Goal: Transaction & Acquisition: Obtain resource

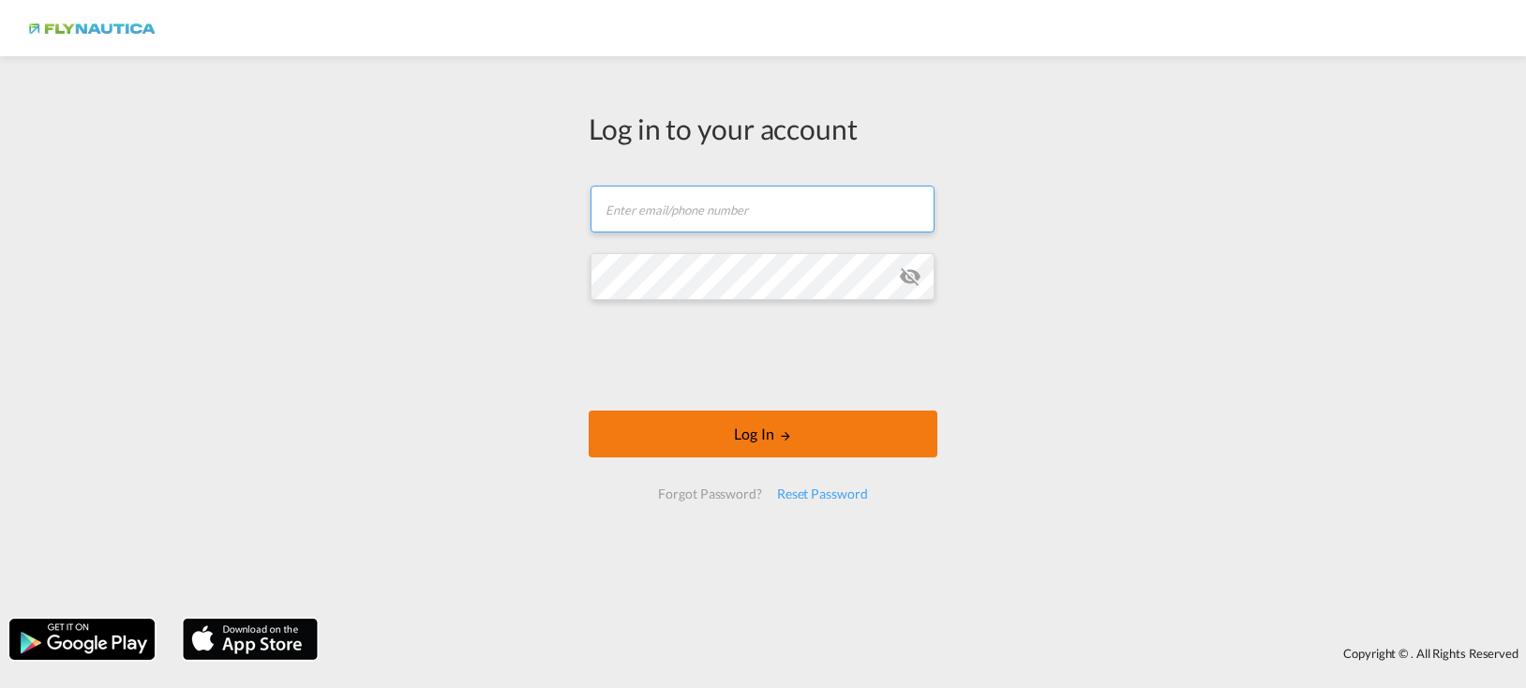
type input "[EMAIL_ADDRESS][DOMAIN_NAME]"
click at [775, 441] on button "Log In" at bounding box center [763, 434] width 349 height 47
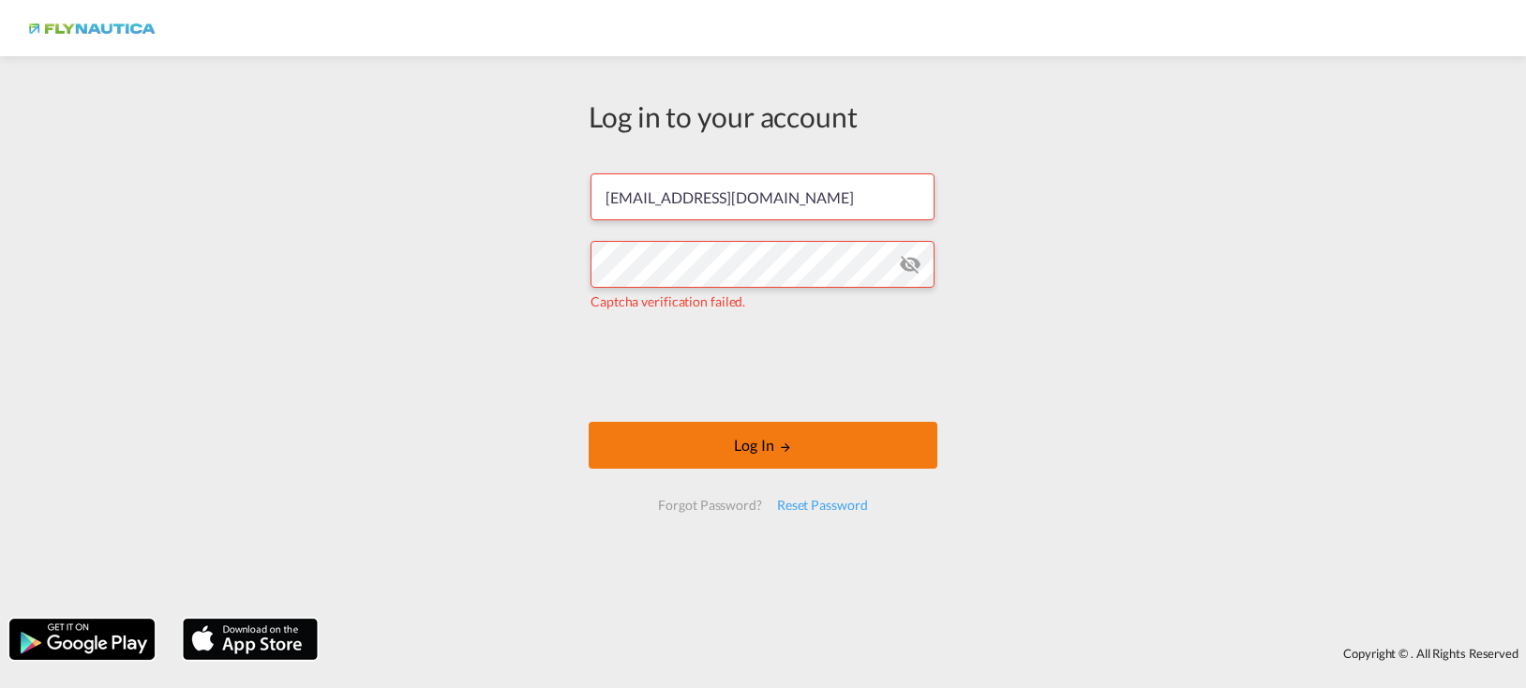
drag, startPoint x: 779, startPoint y: 448, endPoint x: 797, endPoint y: 445, distance: 18.0
click at [781, 448] on md-icon "LOGIN" at bounding box center [785, 447] width 13 height 13
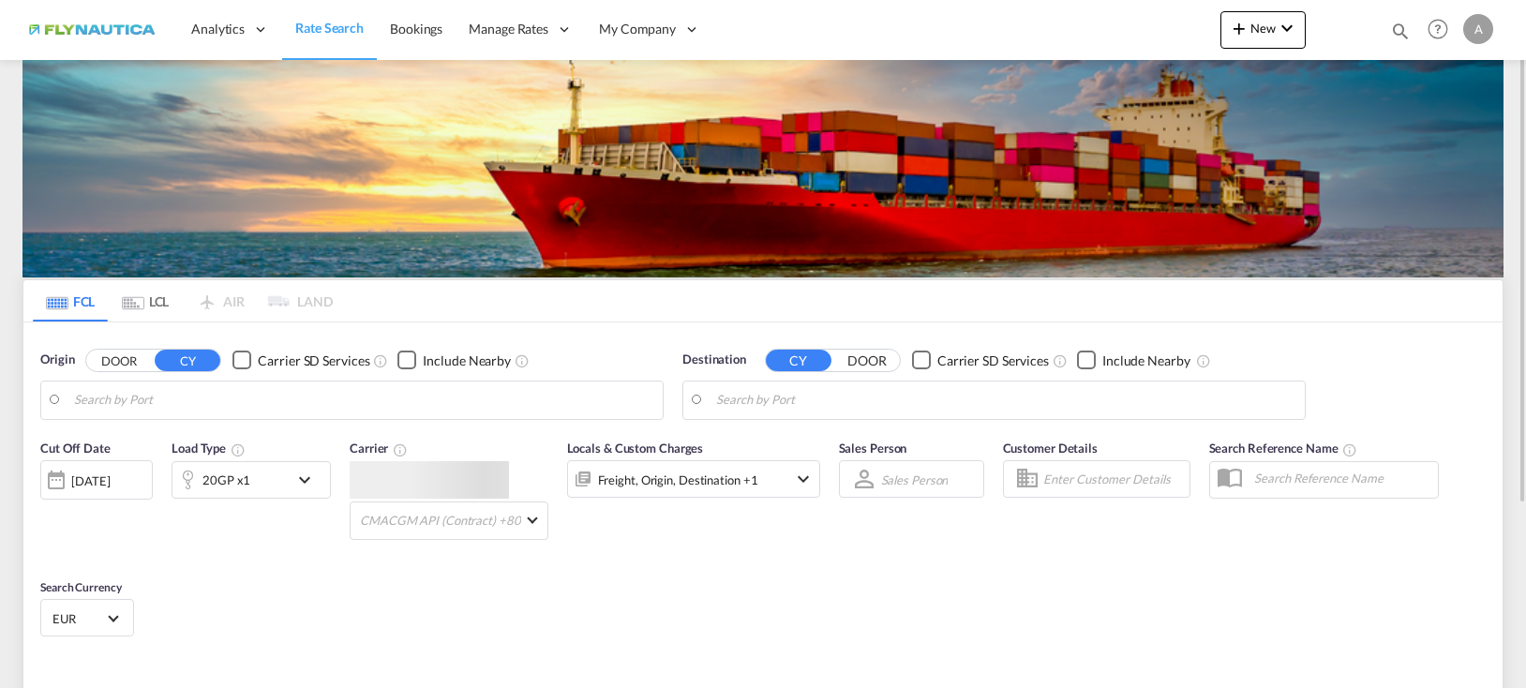
type input "[GEOGRAPHIC_DATA], [GEOGRAPHIC_DATA]"
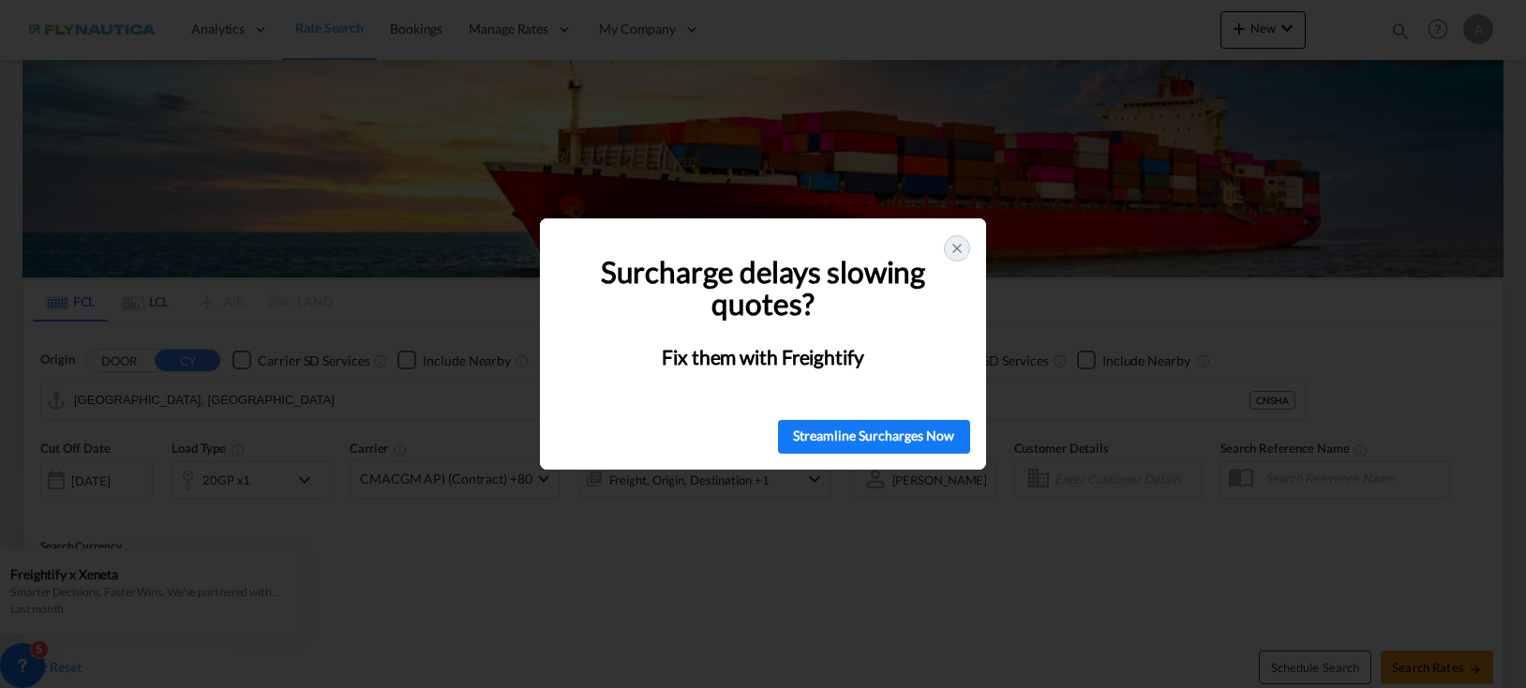
click at [961, 255] on icon at bounding box center [956, 248] width 15 height 15
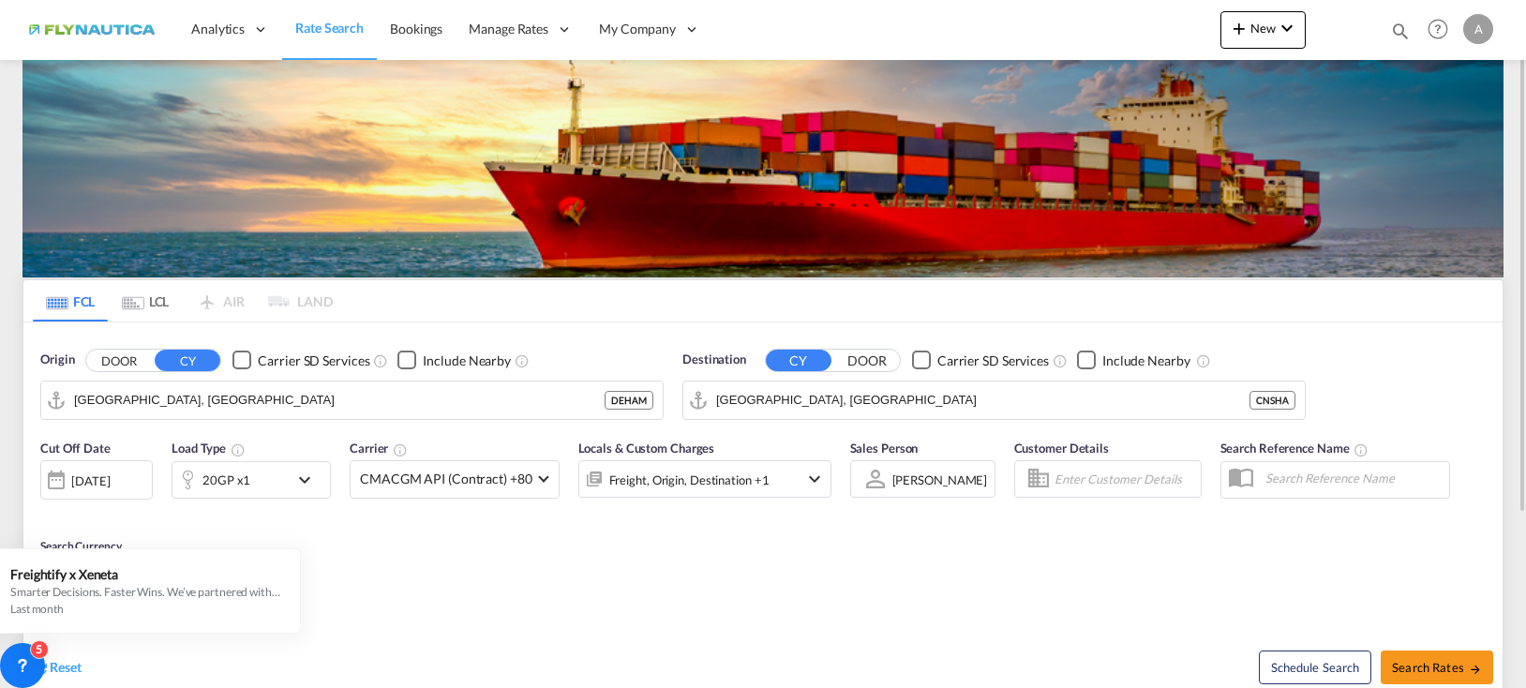
click at [142, 305] on md-icon "Use the left and right arrow keys to navigate between tabs" at bounding box center [133, 303] width 22 height 14
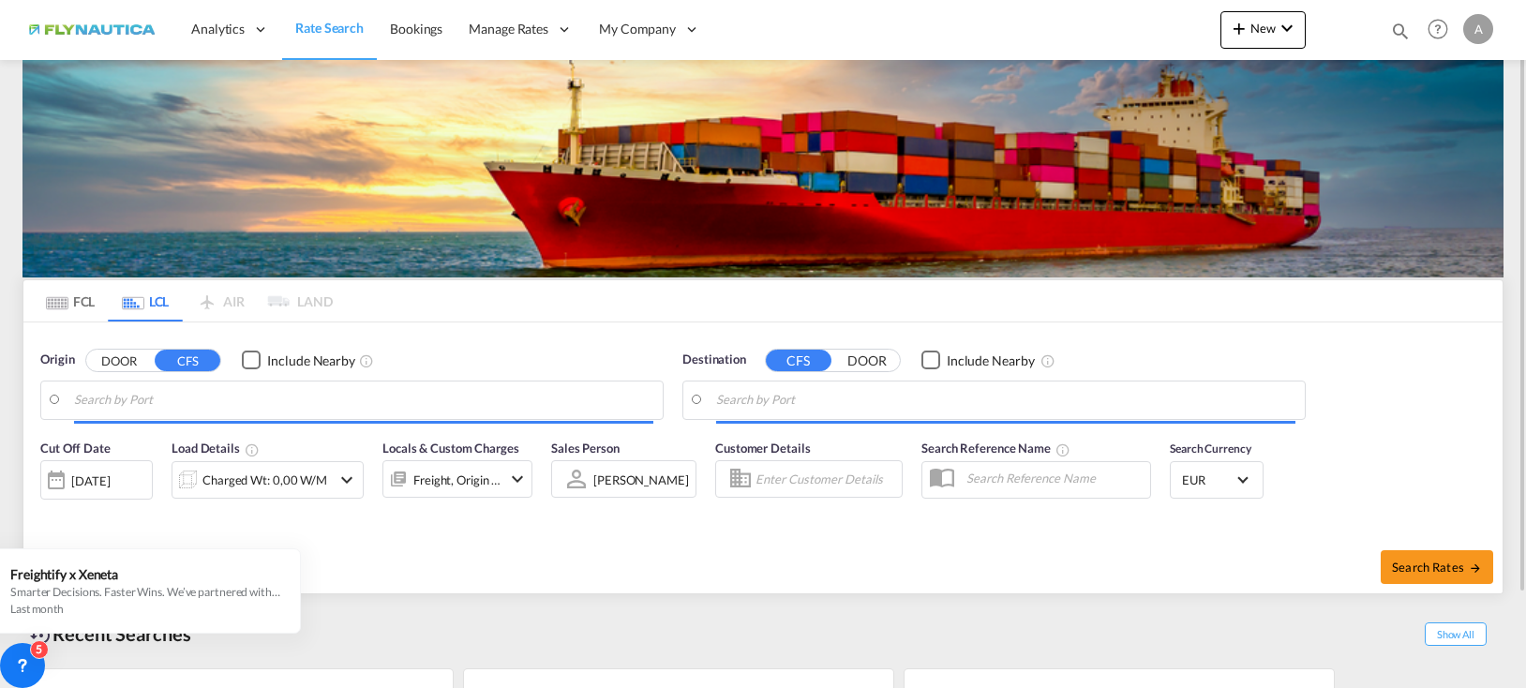
click at [118, 364] on button "DOOR" at bounding box center [119, 361] width 66 height 22
type input "Ashdod, ILASH"
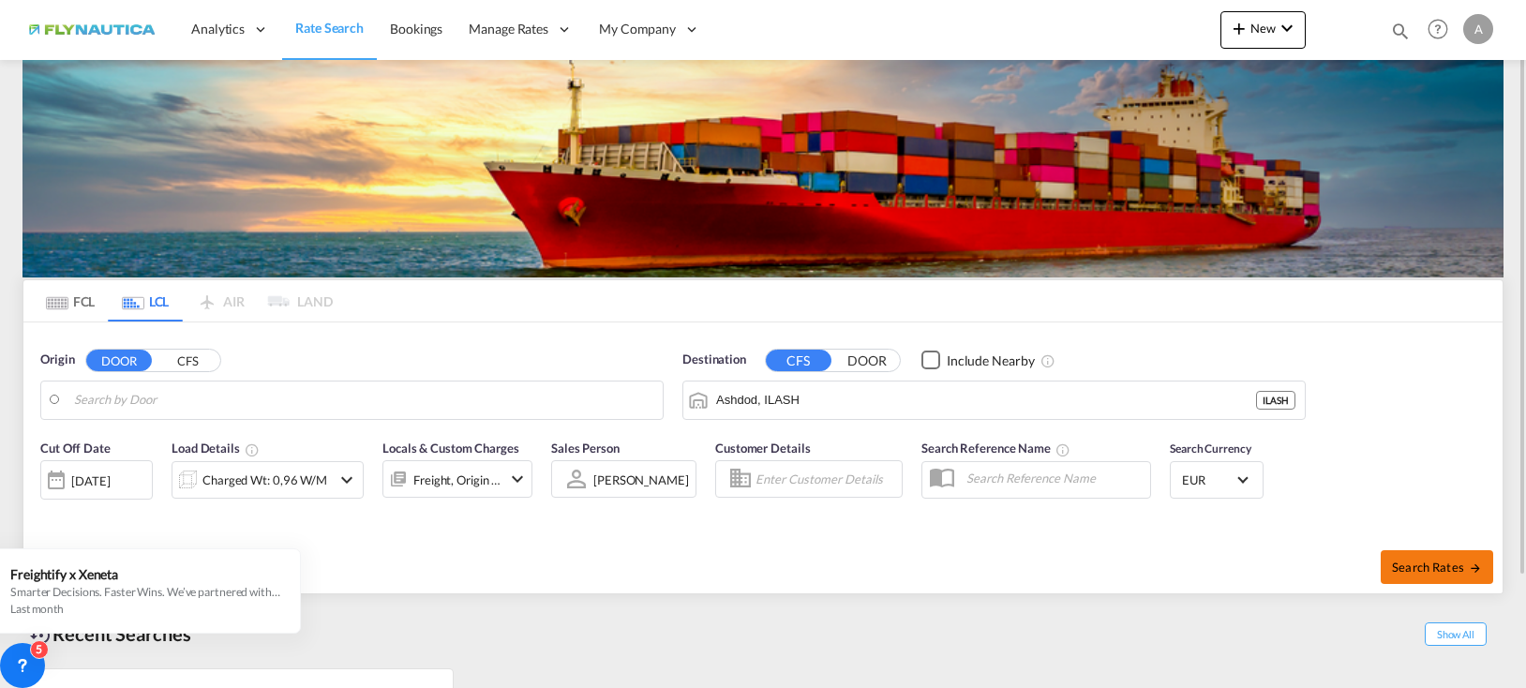
click at [1429, 556] on button "Search Rates" at bounding box center [1437, 567] width 112 height 34
click at [313, 407] on input "Search by Door" at bounding box center [363, 400] width 579 height 28
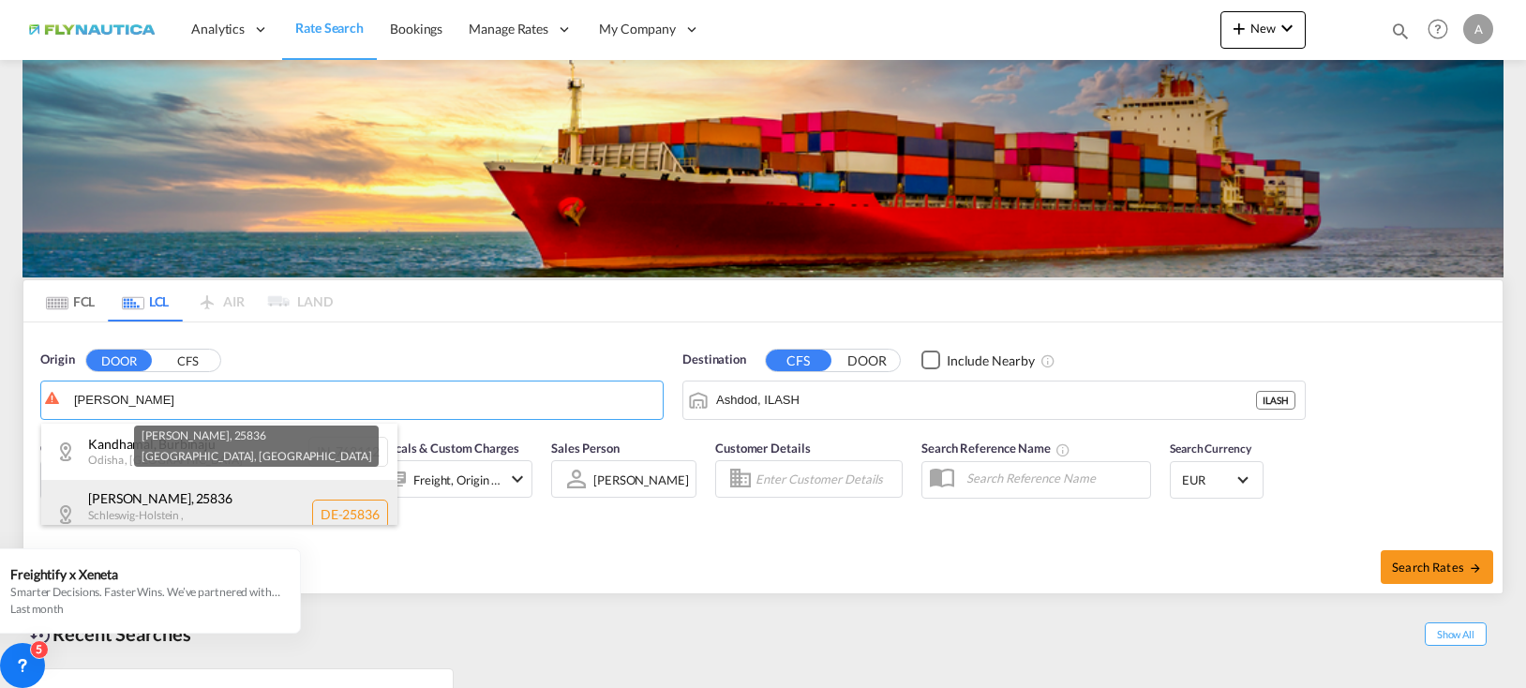
click at [218, 498] on div "[PERSON_NAME] , 25836 [GEOGRAPHIC_DATA] , [GEOGRAPHIC_DATA] DE-25836" at bounding box center [219, 514] width 356 height 68
type input "DE-25836, [GEOGRAPHIC_DATA], [GEOGRAPHIC_DATA]"
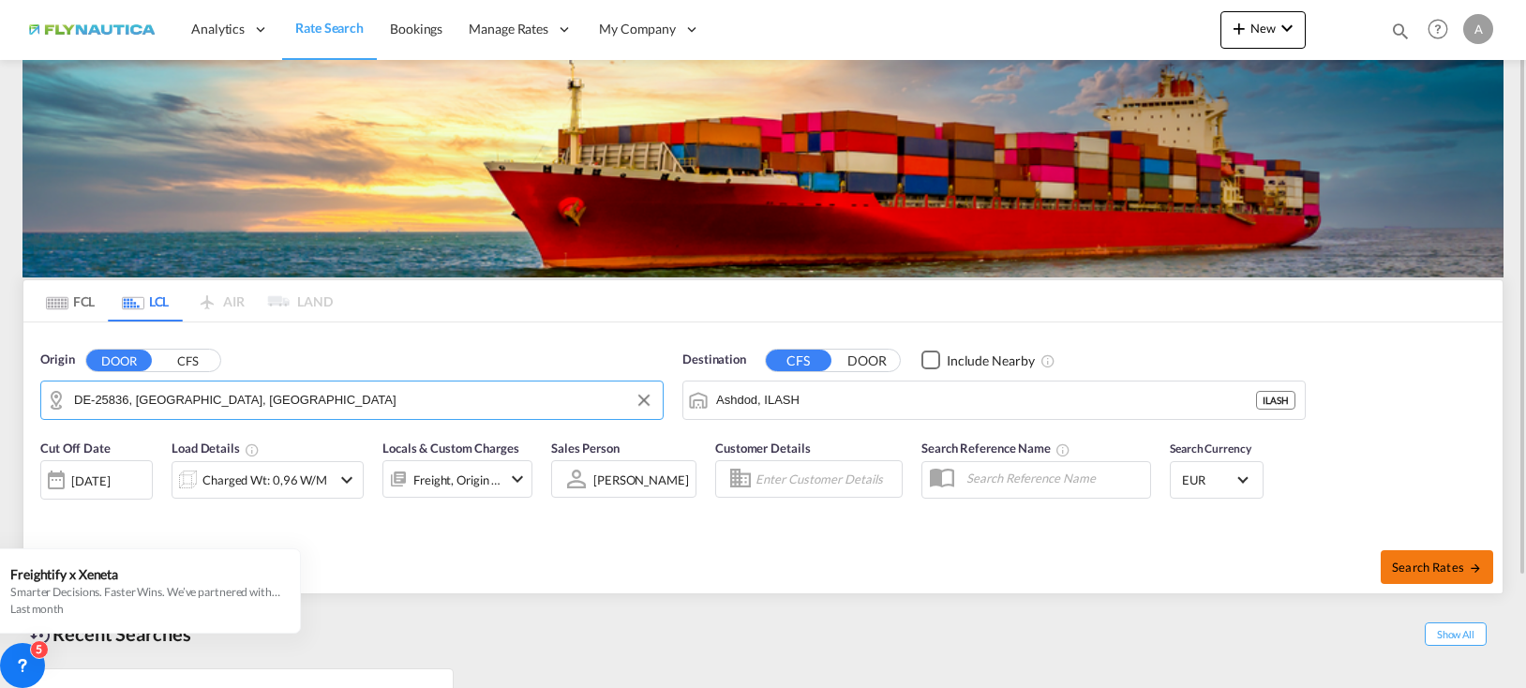
click at [1424, 560] on span "Search Rates" at bounding box center [1437, 567] width 90 height 15
type input "25836 to ILASH / [DATE]"
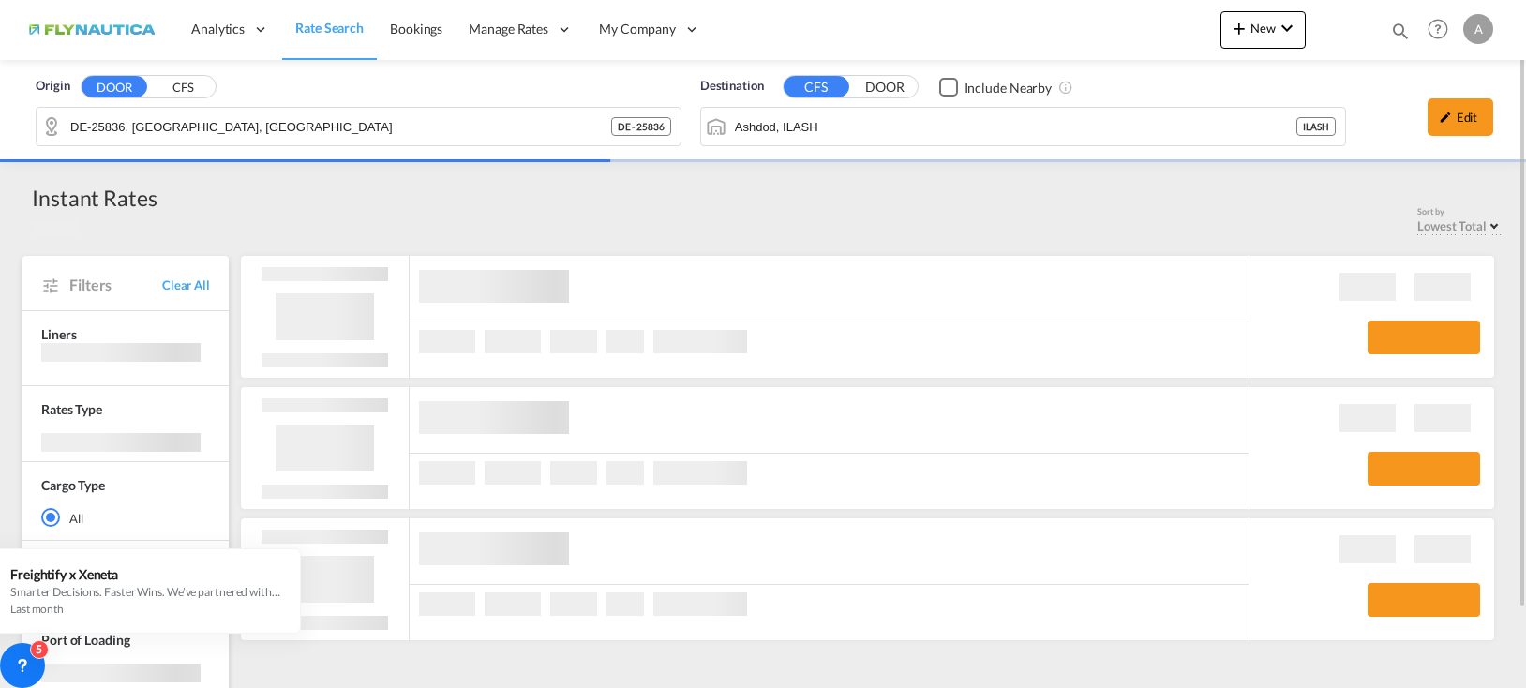
click at [1288, 216] on div "Sort by Lowest Total Lowest Freight Lowest Total Fastest Transit" at bounding box center [830, 220] width 1346 height 29
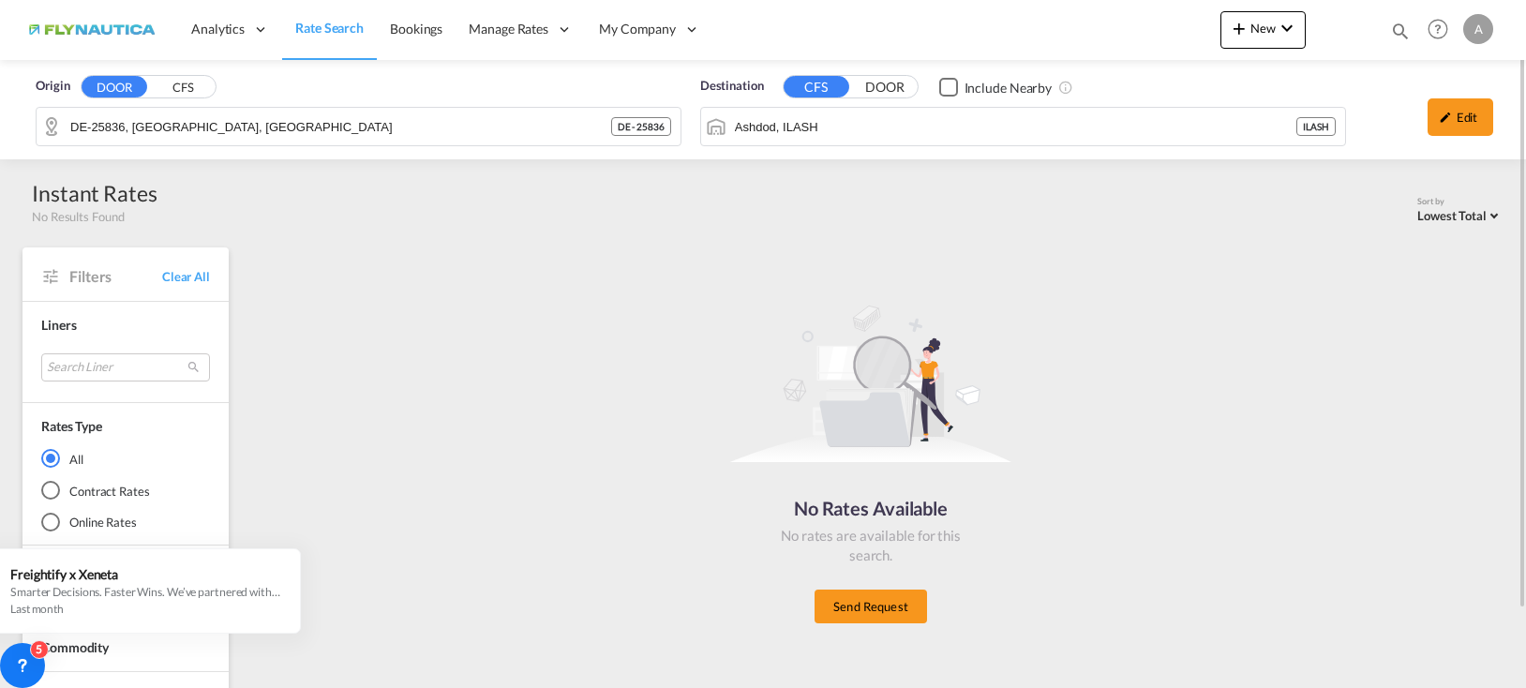
click at [327, 37] on span "Rate Search" at bounding box center [329, 28] width 68 height 19
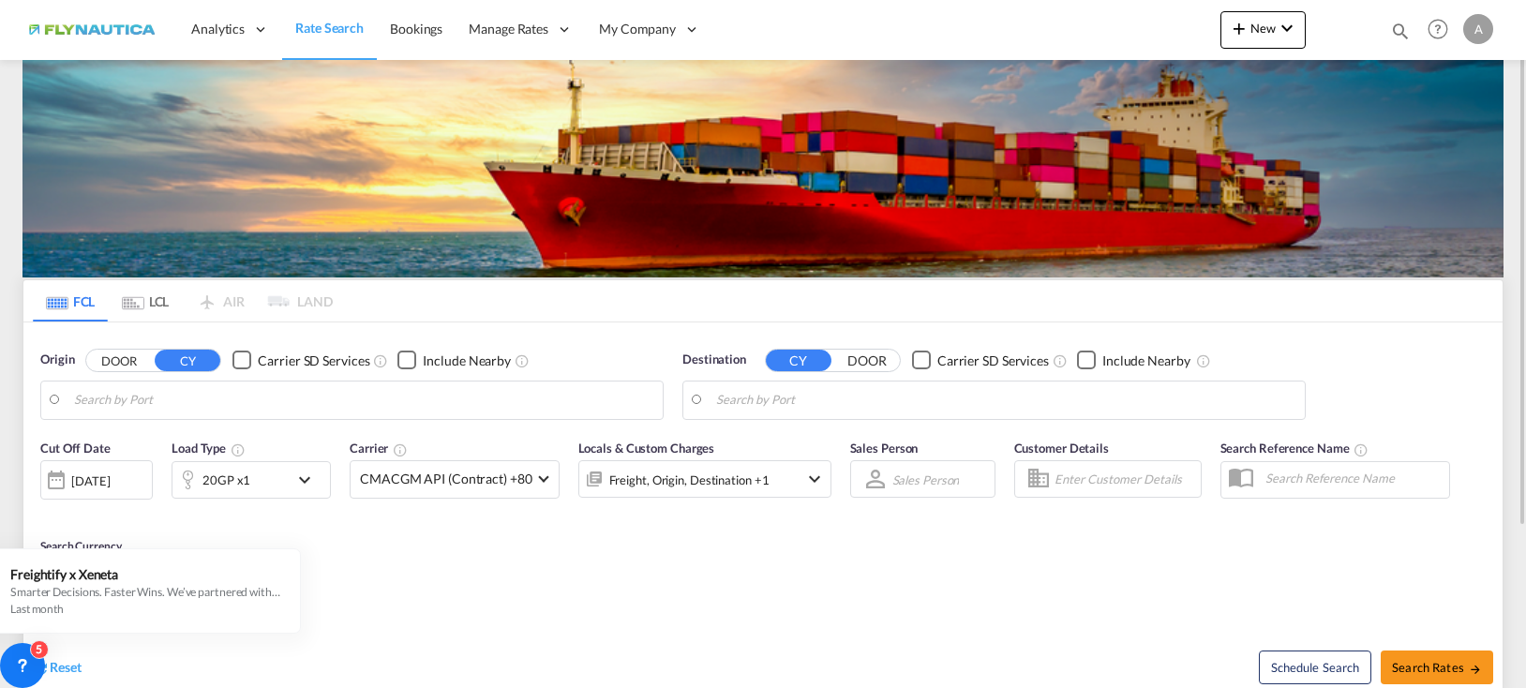
type input "[GEOGRAPHIC_DATA], [GEOGRAPHIC_DATA]"
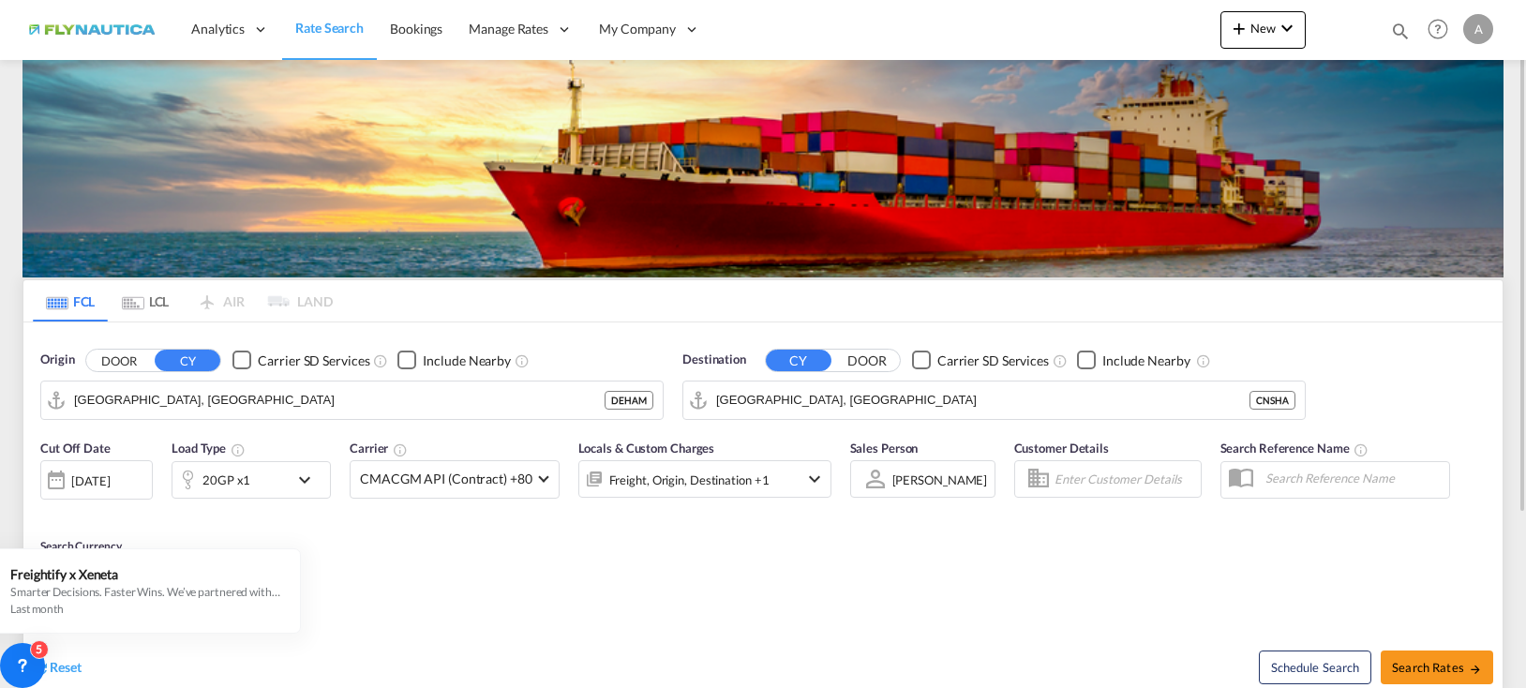
click at [121, 354] on button "DOOR" at bounding box center [119, 361] width 66 height 22
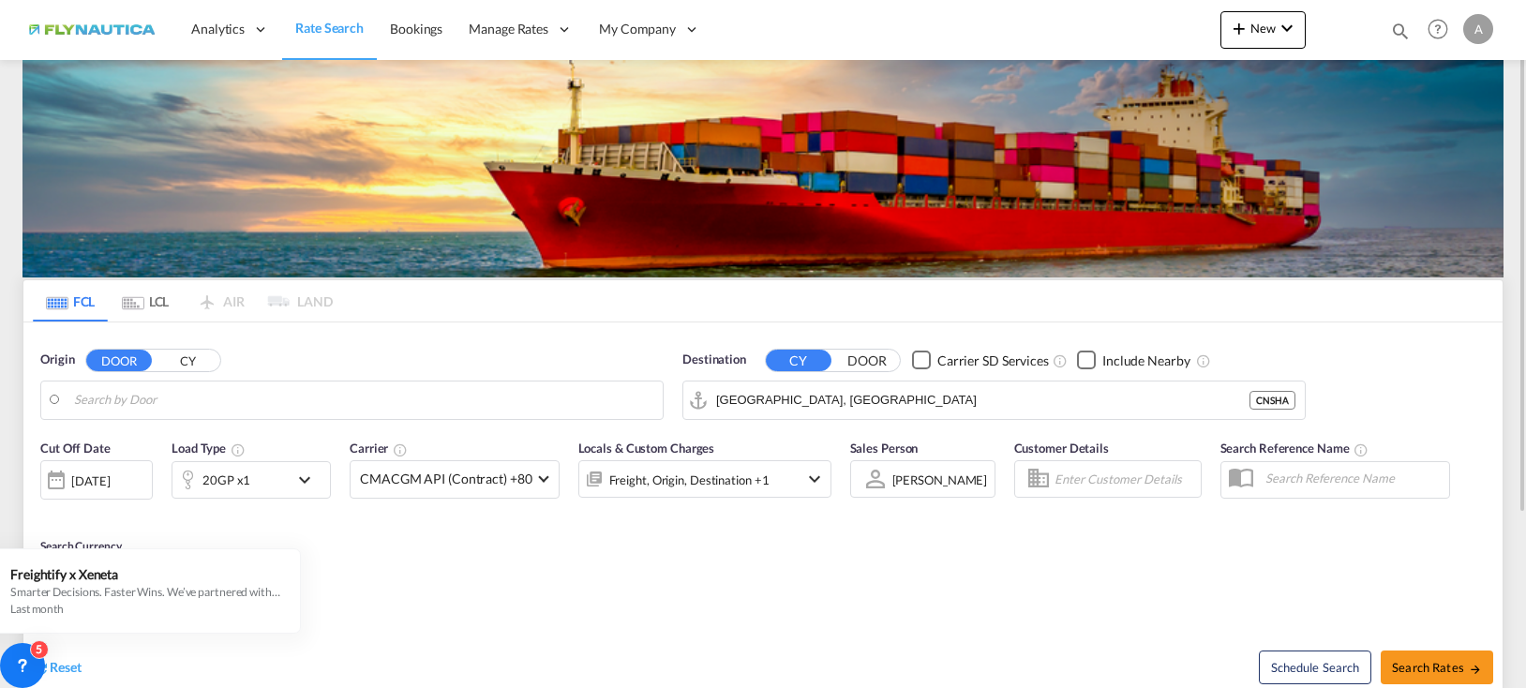
click at [145, 300] on md-tab-item "LCL" at bounding box center [145, 300] width 75 height 41
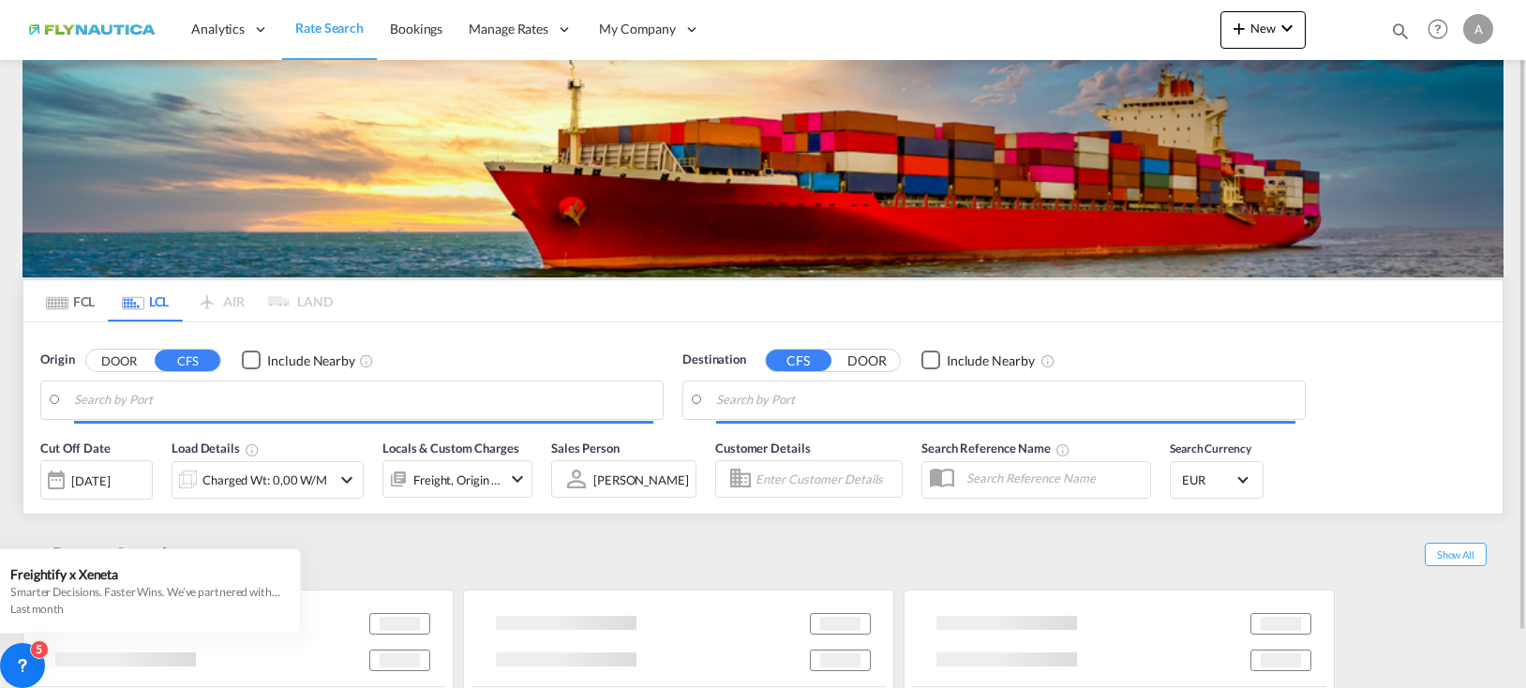
type input "DE-25836, [GEOGRAPHIC_DATA], [GEOGRAPHIC_DATA]"
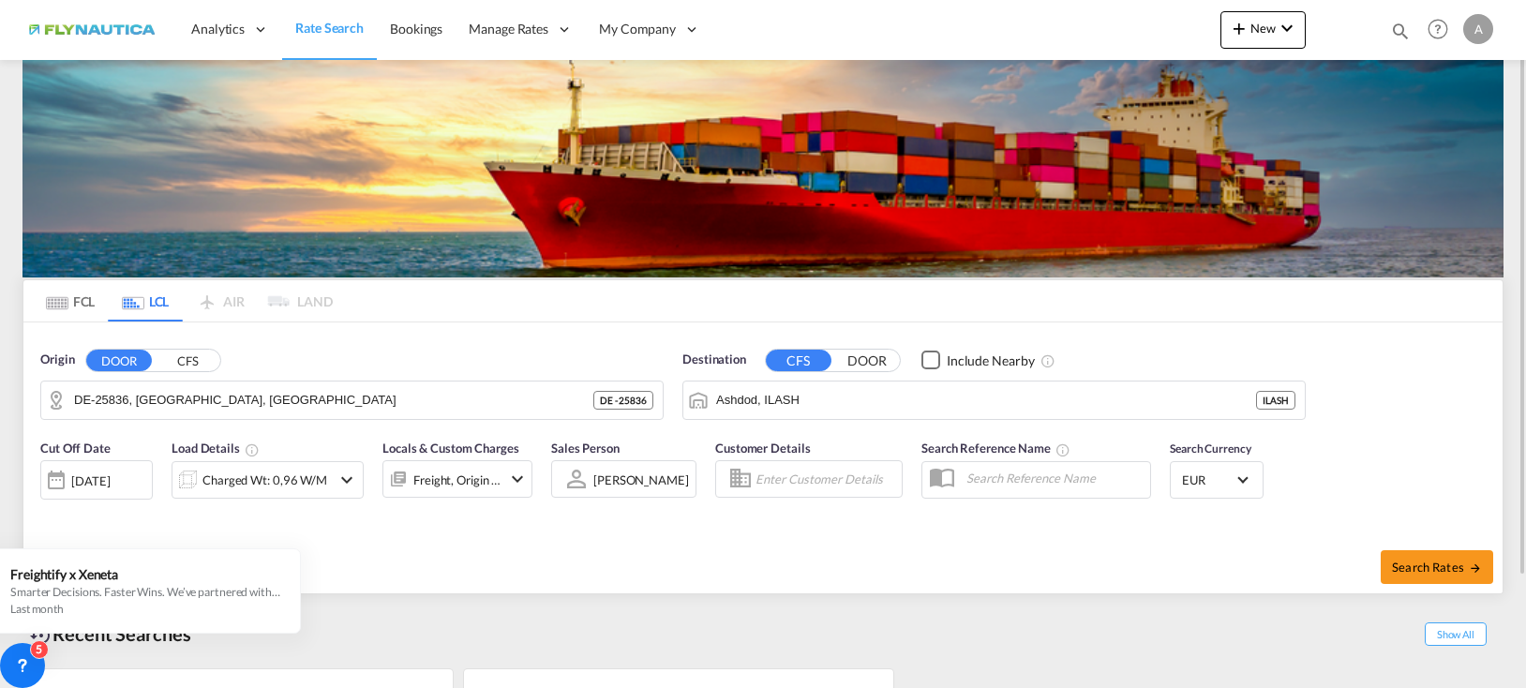
click at [122, 368] on button "DOOR" at bounding box center [119, 361] width 66 height 22
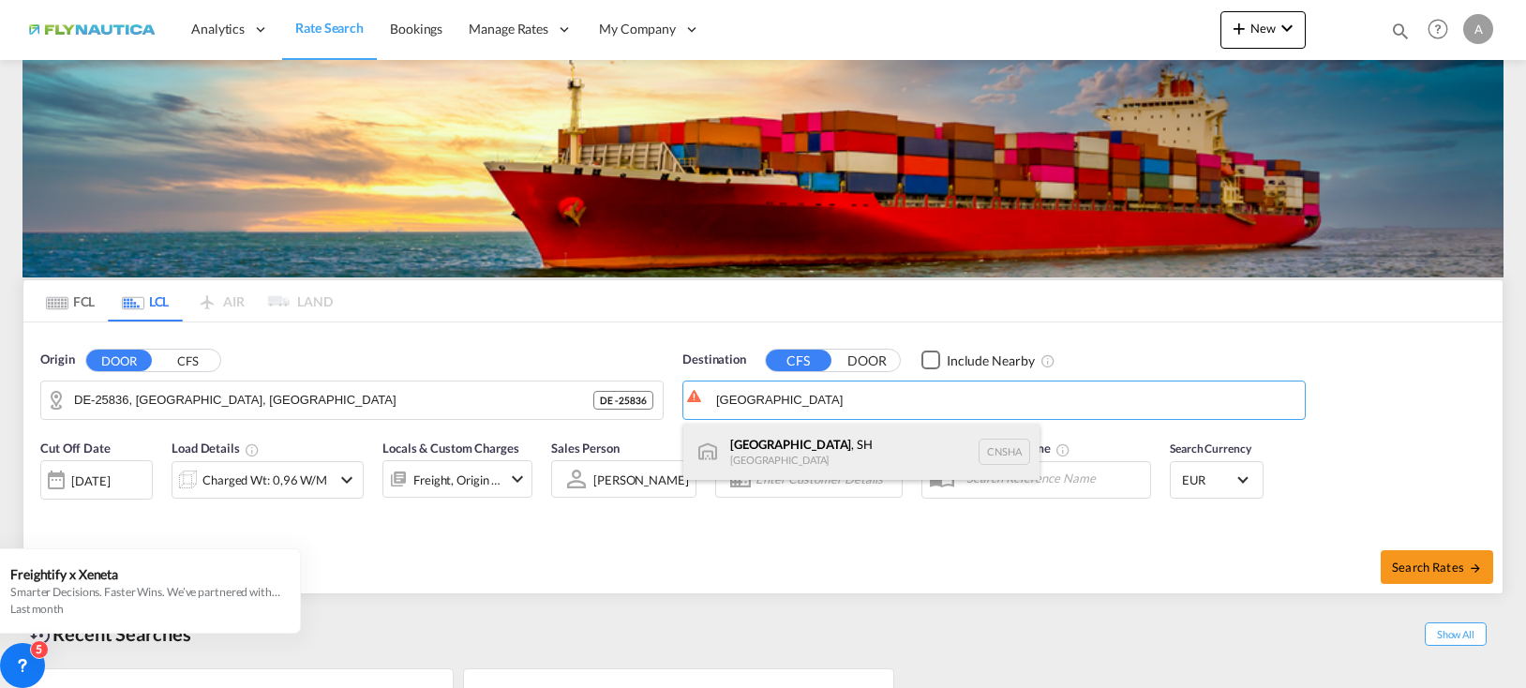
click at [755, 446] on div "[GEOGRAPHIC_DATA] , SH [GEOGRAPHIC_DATA] [GEOGRAPHIC_DATA]" at bounding box center [861, 452] width 356 height 56
type input "[GEOGRAPHIC_DATA], SH, CNSHA"
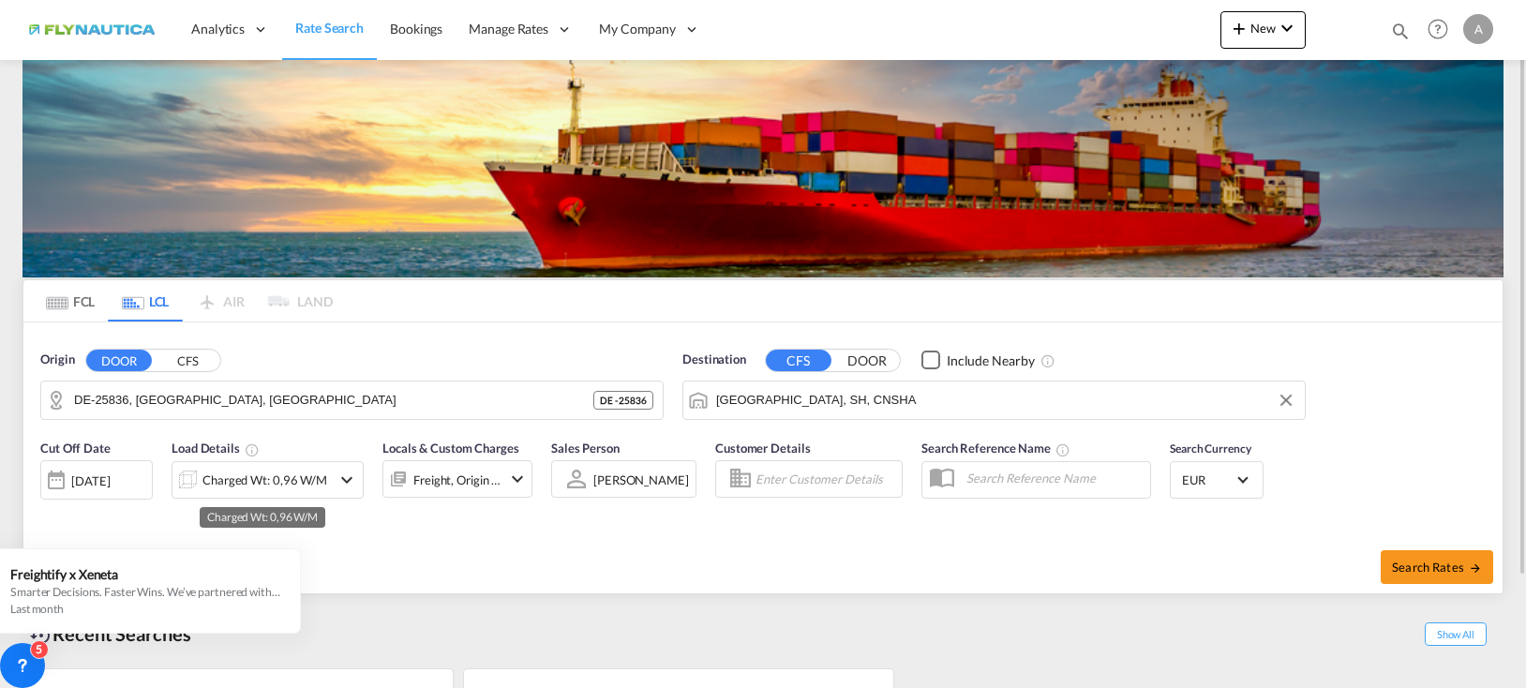
click at [292, 474] on div "Charged Wt: 0,96 W/M" at bounding box center [264, 480] width 125 height 26
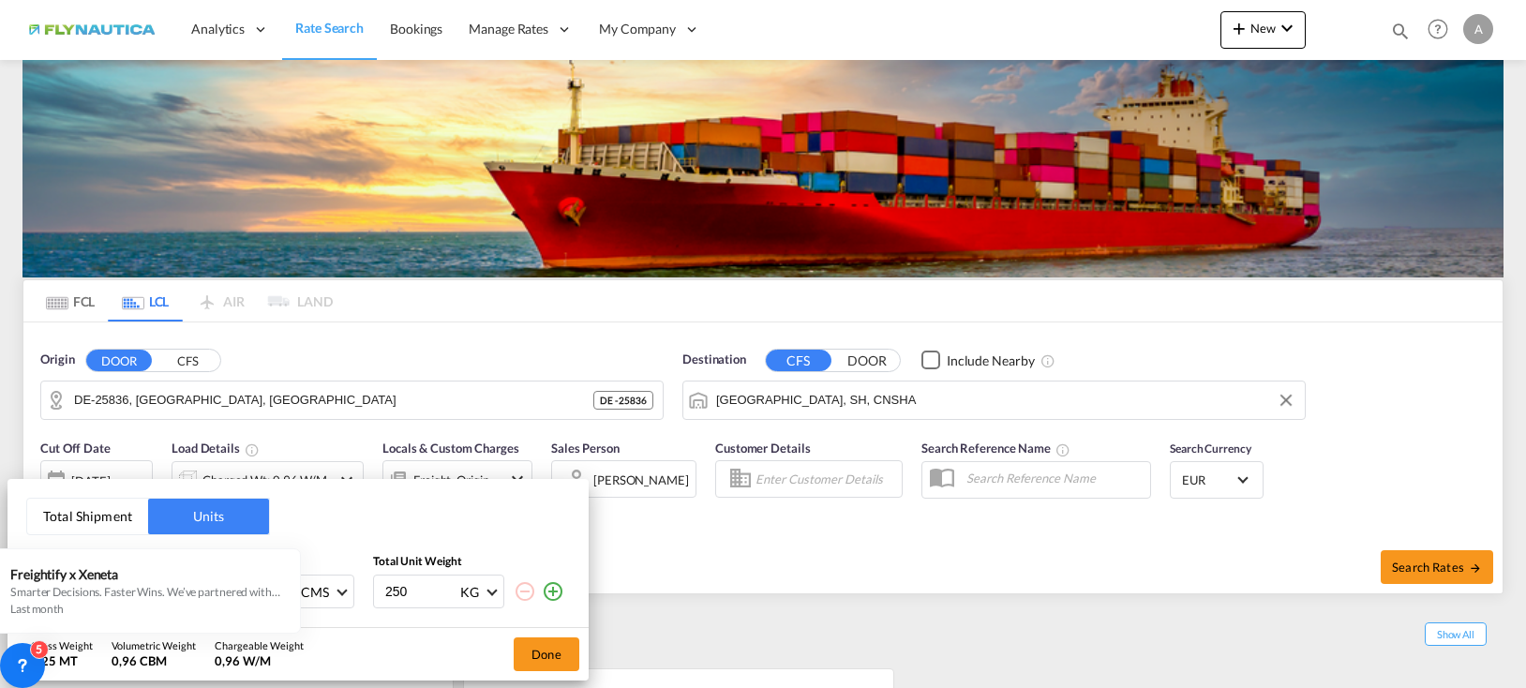
click at [768, 555] on div "Total Shipment Units Quantity Unit Dimension Total Unit Weight 1 120 80 100 CMS…" at bounding box center [763, 344] width 1526 height 688
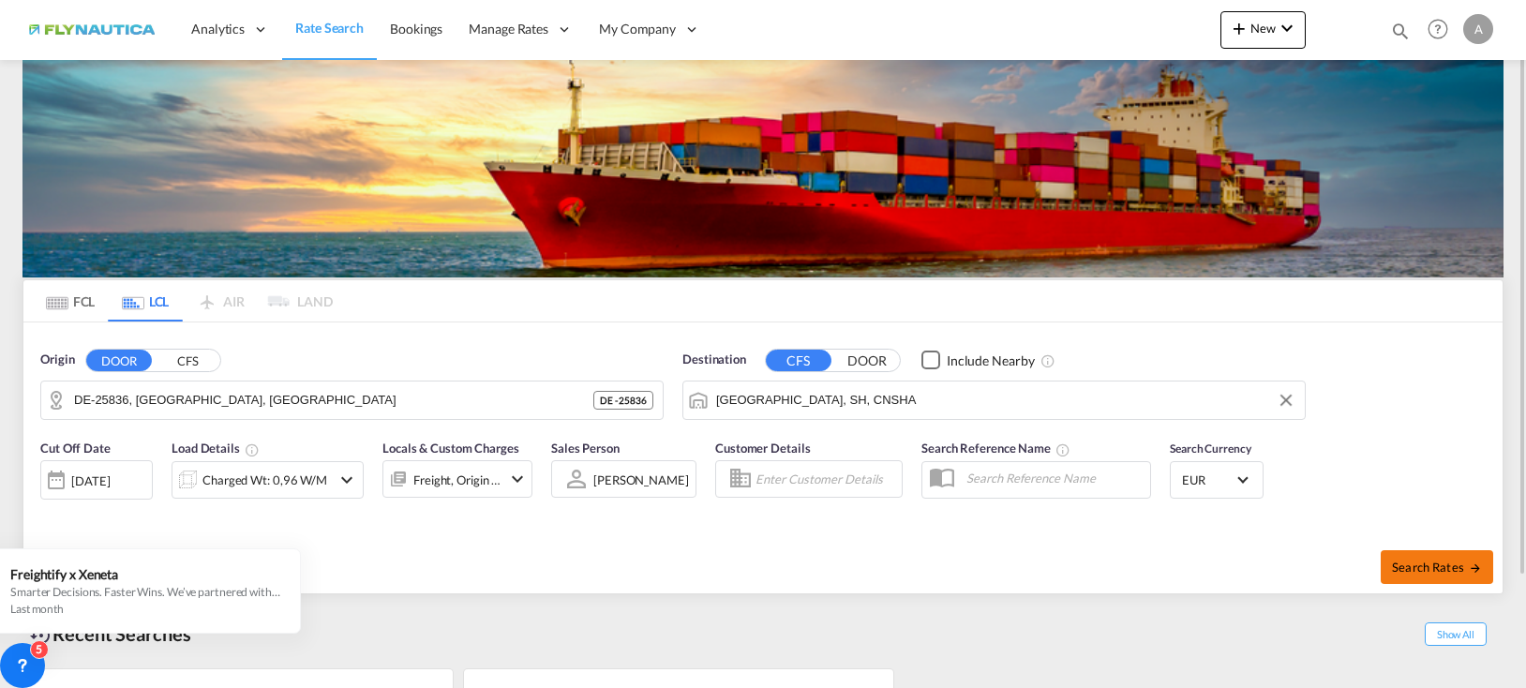
click at [1427, 558] on button "Search Rates" at bounding box center [1437, 567] width 112 height 34
type input "25836 to CNSHA / [DATE]"
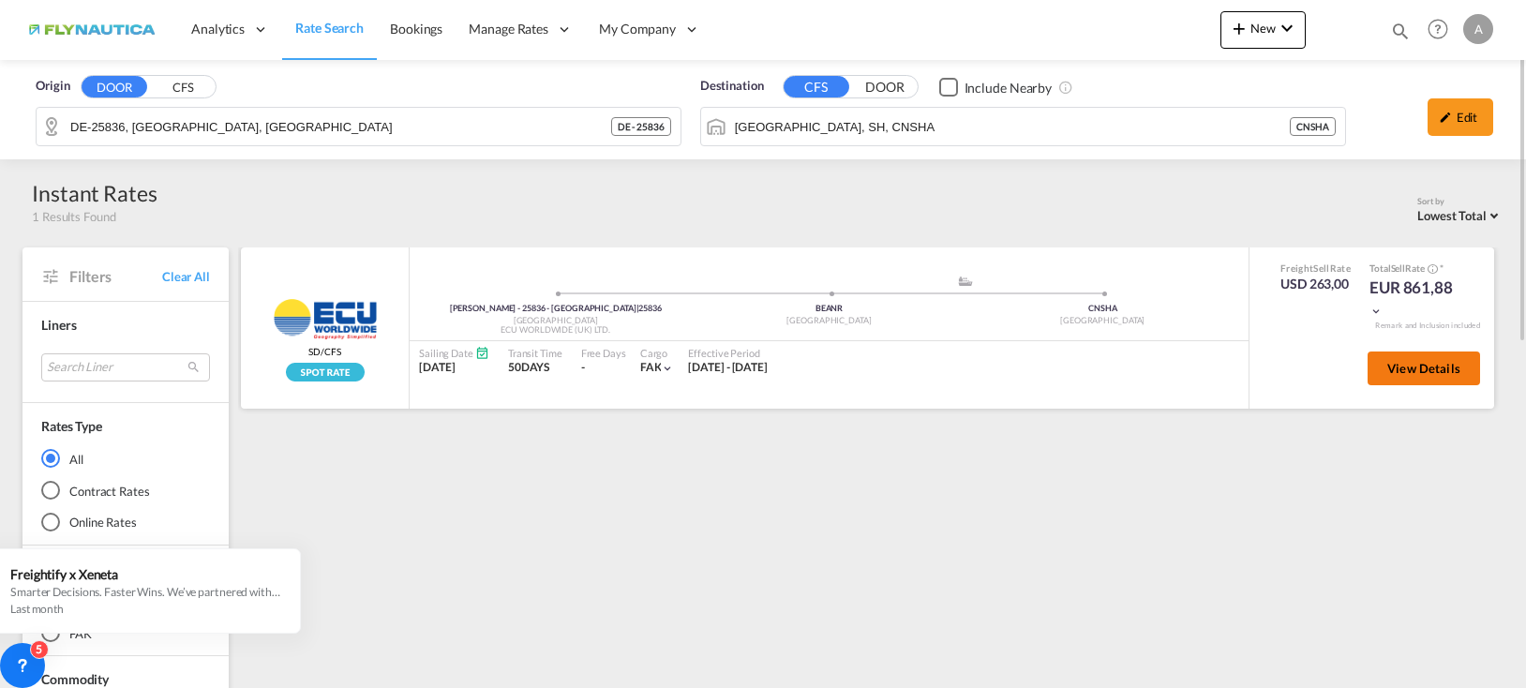
click at [1438, 367] on span "View Details" at bounding box center [1423, 368] width 73 height 15
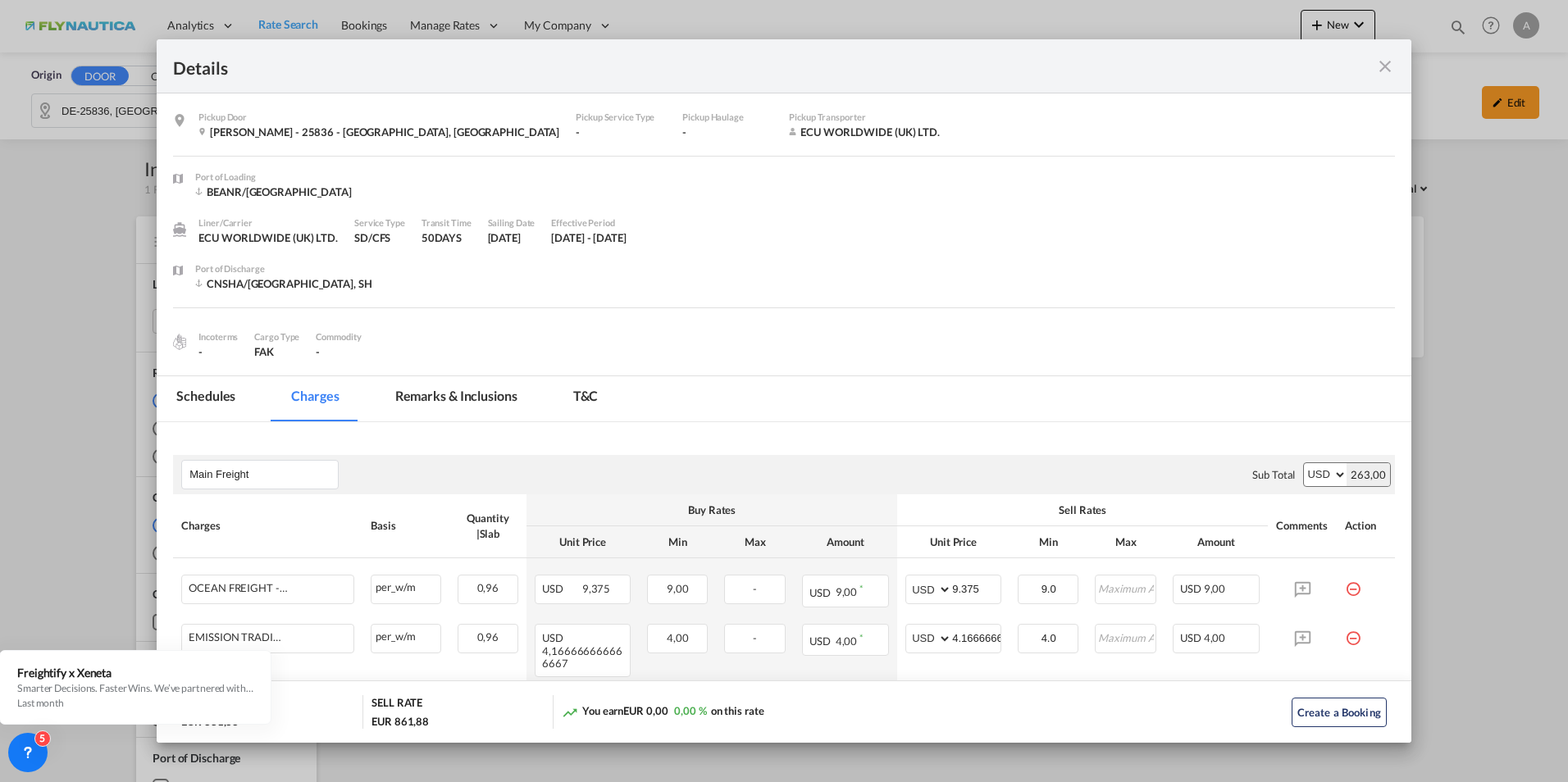
drag, startPoint x: 764, startPoint y: 52, endPoint x: 865, endPoint y: 39, distance: 101.8
click at [865, 39] on div "Details" at bounding box center [784, 66] width 1255 height 54
drag, startPoint x: 864, startPoint y: 68, endPoint x: 952, endPoint y: 66, distance: 88.0
click at [952, 66] on div "Details" at bounding box center [723, 66] width 1100 height 20
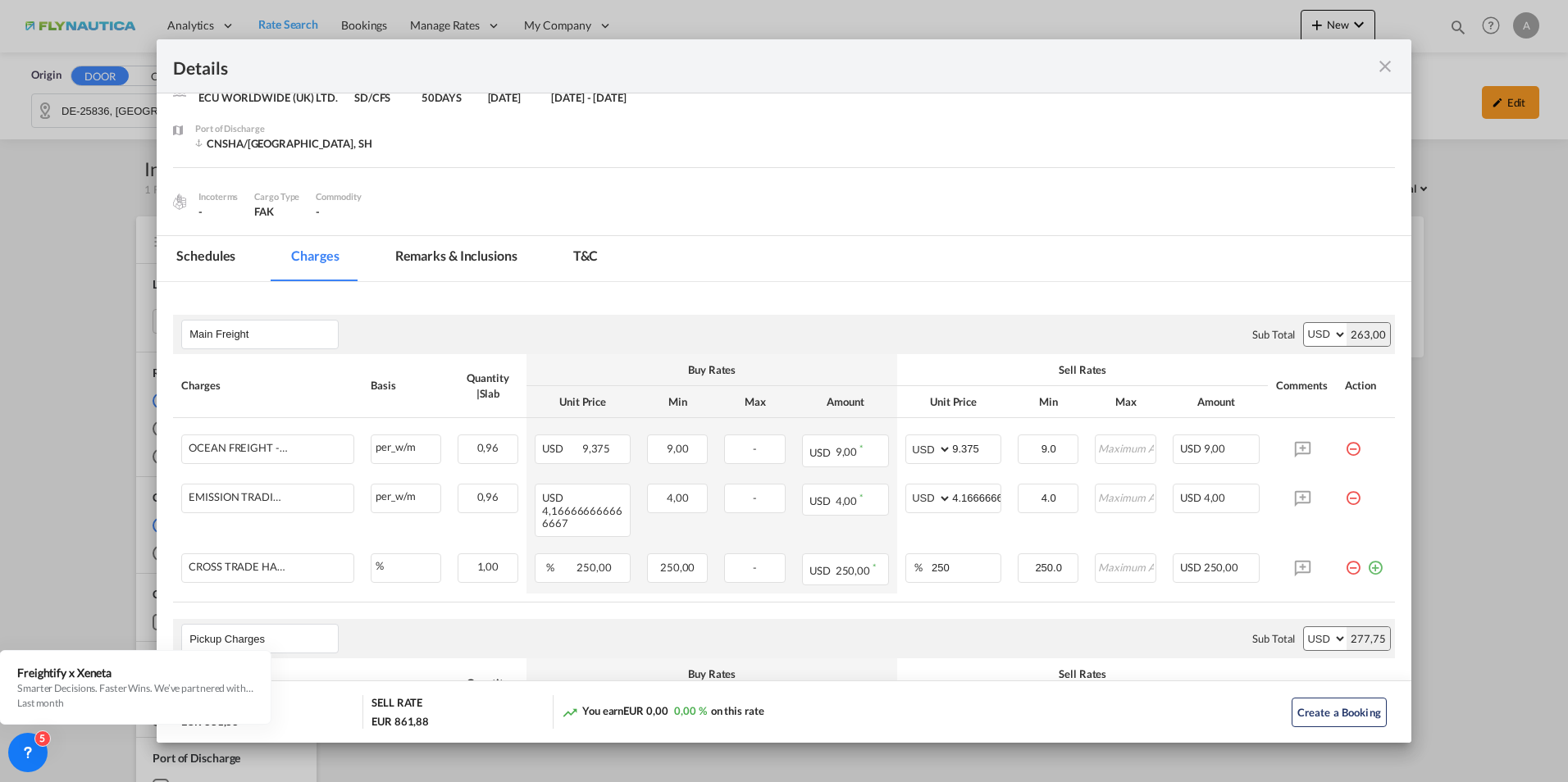
scroll to position [82, 0]
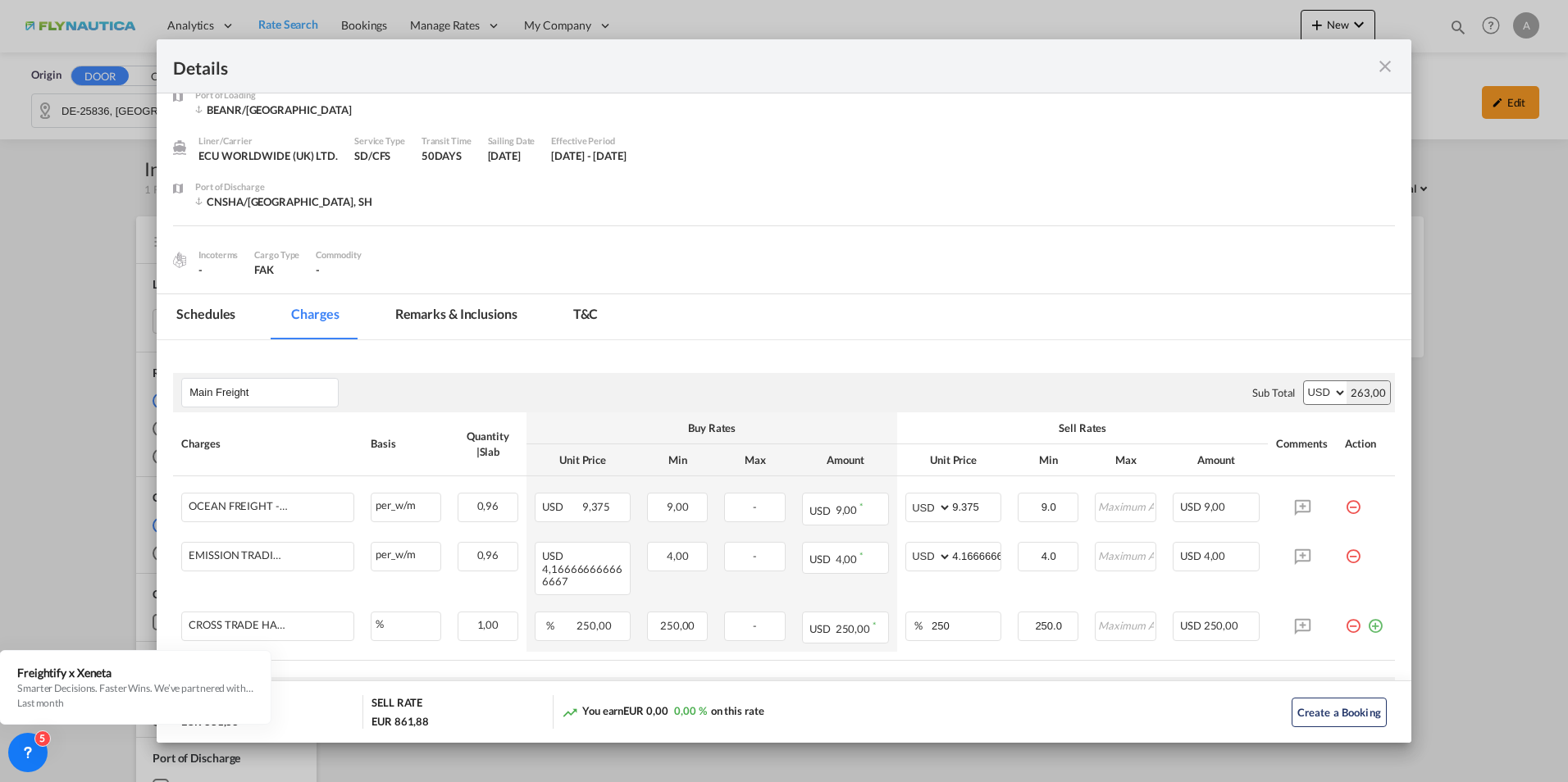
click at [1334, 72] on md-icon "icon-close fg-AAA8AD m-0 cursor" at bounding box center [1385, 66] width 19 height 19
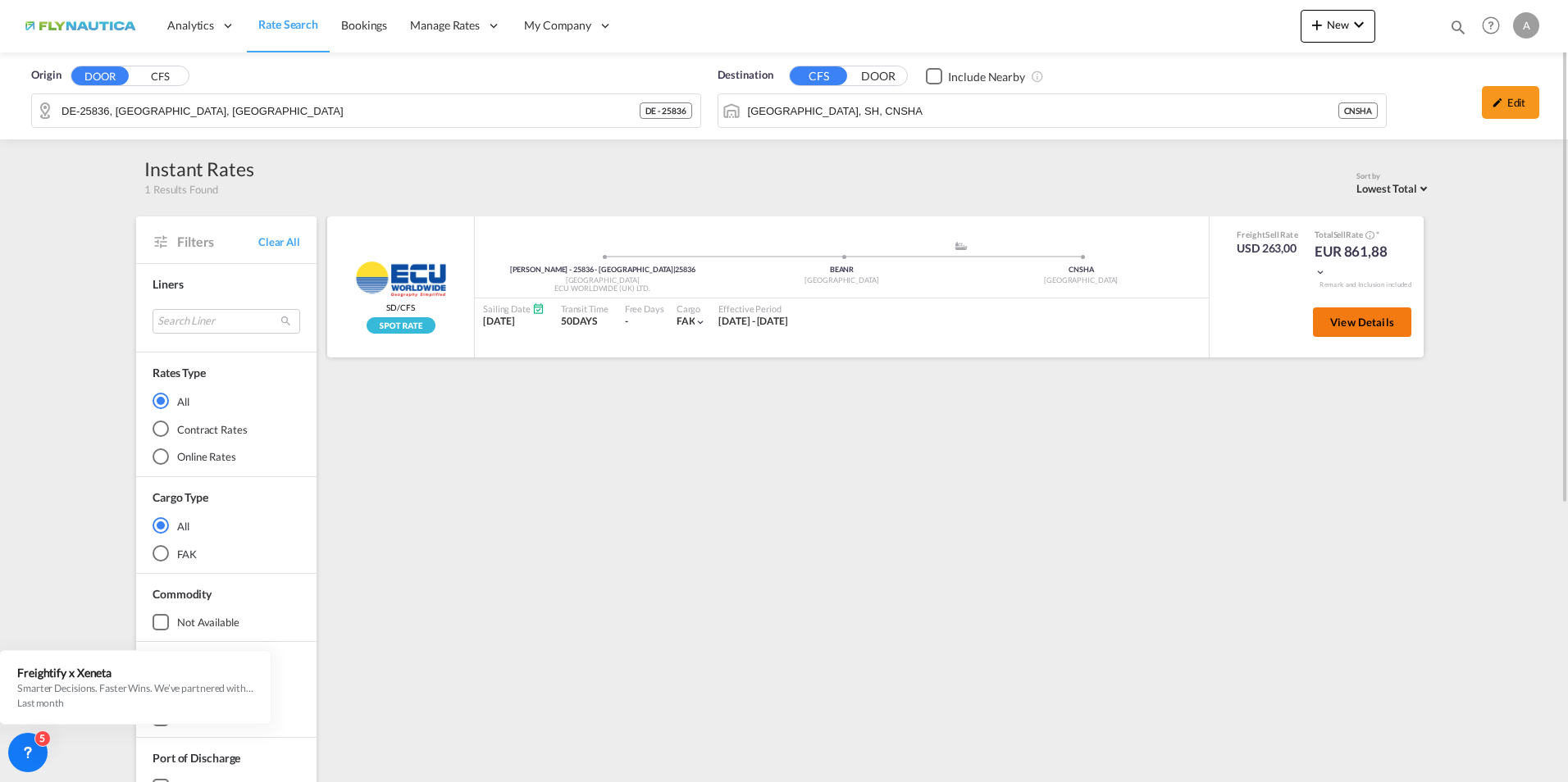
click at [1334, 323] on span "View Details" at bounding box center [1362, 322] width 64 height 13
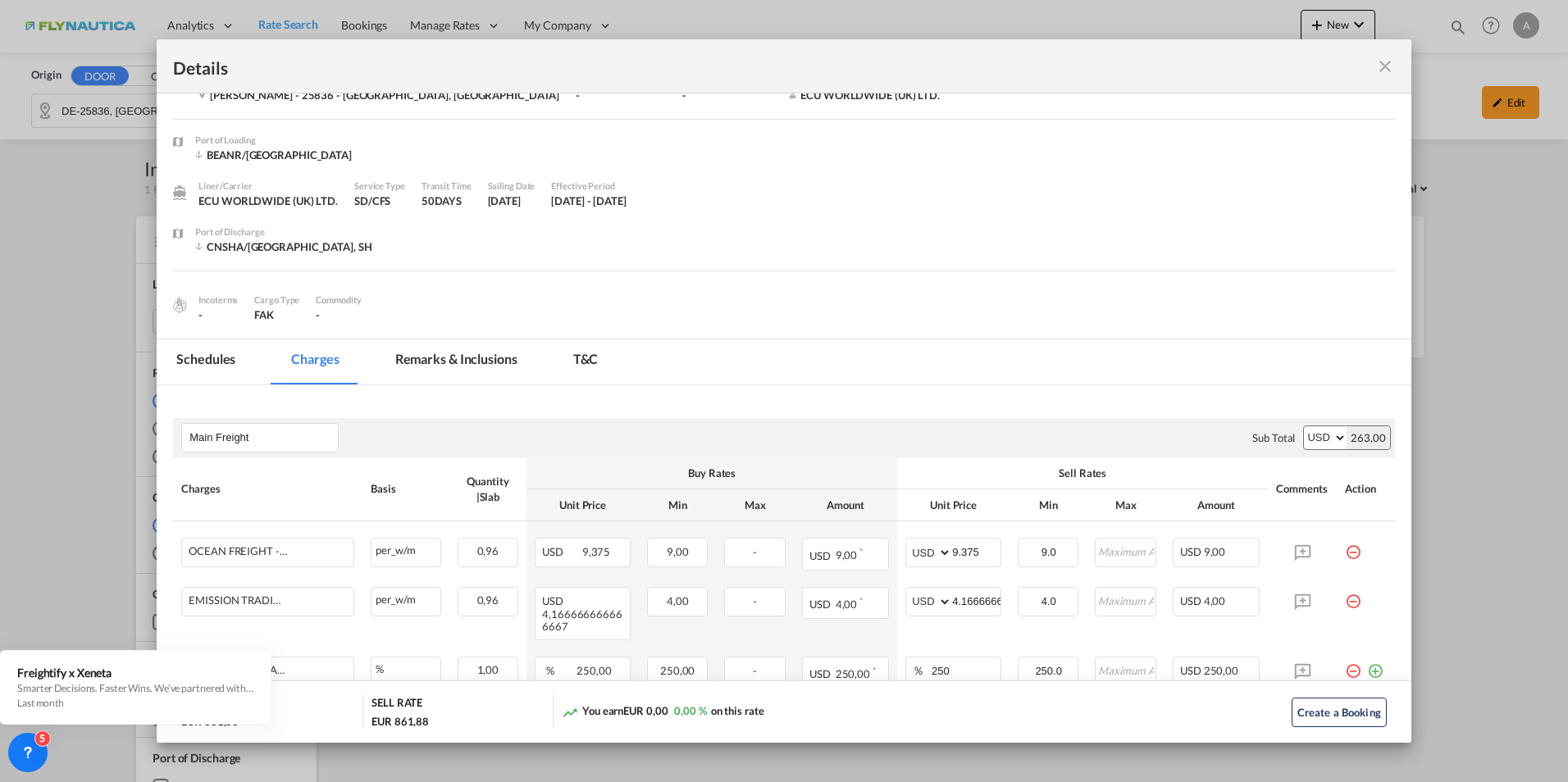
scroll to position [0, 0]
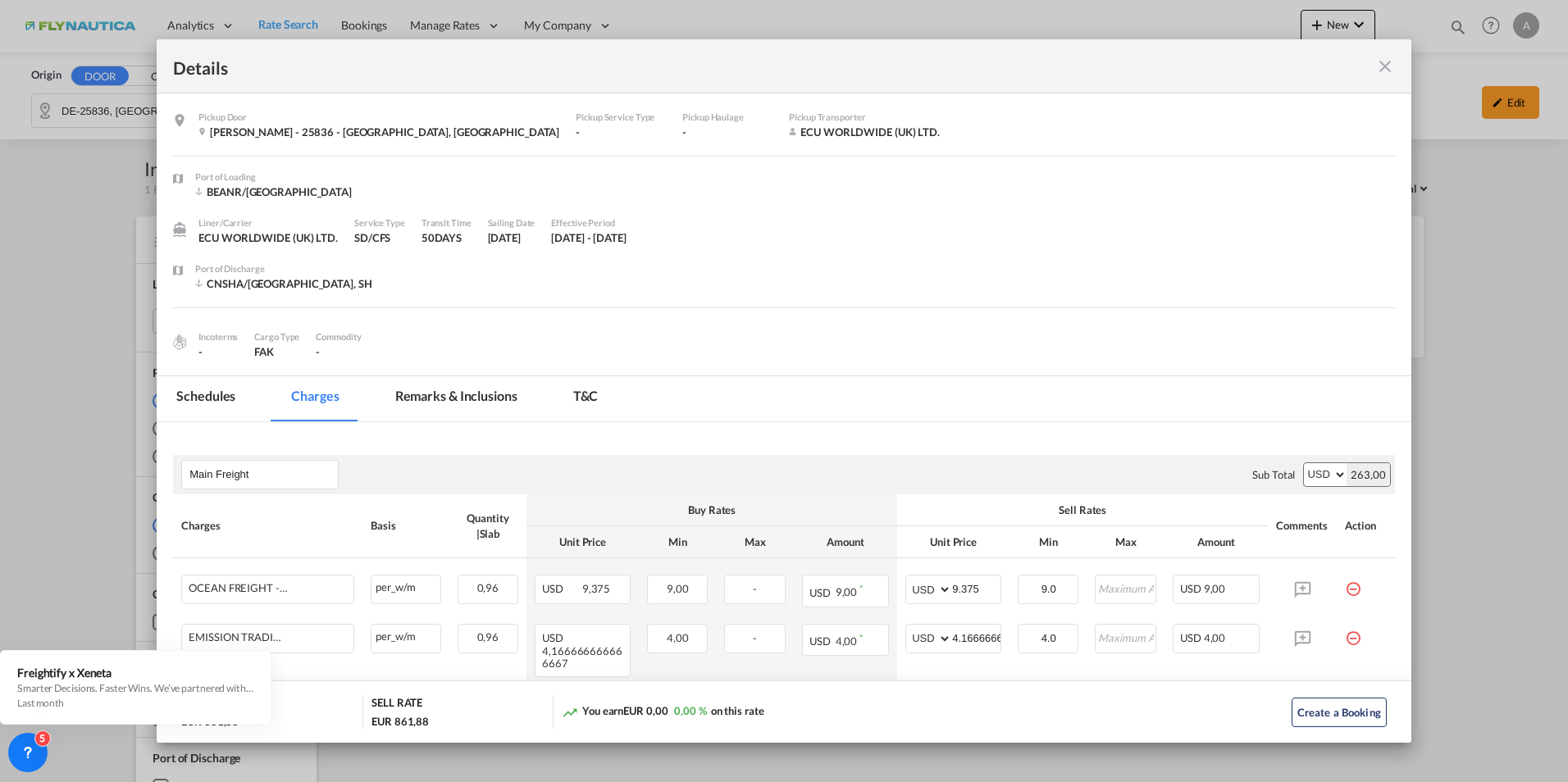
click at [1334, 67] on md-icon "icon-close fg-AAA8AD m-0 cursor" at bounding box center [1385, 66] width 19 height 19
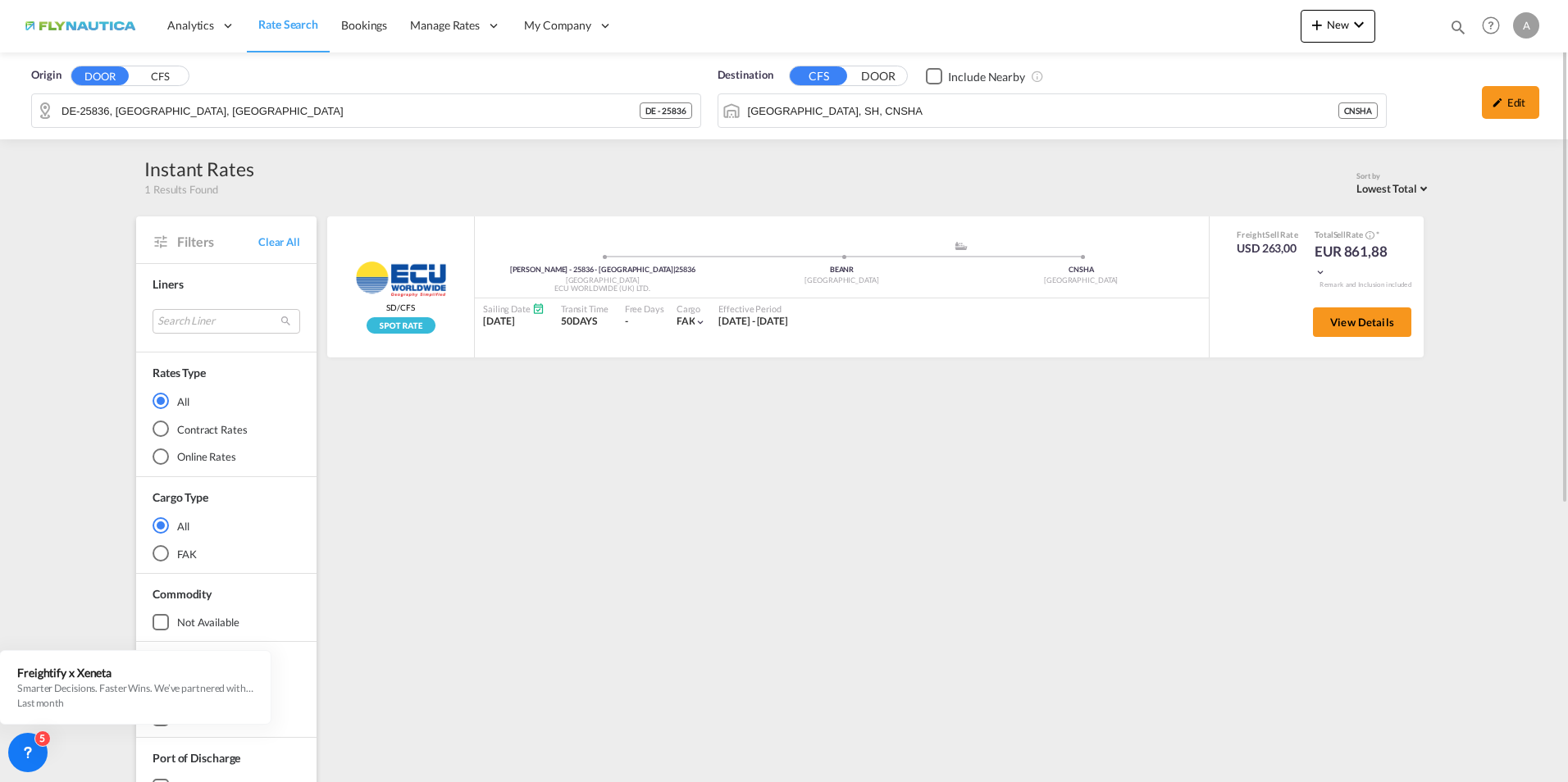
drag, startPoint x: 1348, startPoint y: 254, endPoint x: 1427, endPoint y: 255, distance: 79.0
click at [1334, 255] on card-list-result "ECU WORLDWIDE (UK) LTD. SD/CFS added by you [PERSON_NAME] - 25836 - [GEOGRAPHIC…" at bounding box center [878, 286] width 1107 height 141
click at [1334, 338] on div "View Details" at bounding box center [1355, 325] width 111 height 46
click at [1334, 329] on button "View Details" at bounding box center [1362, 322] width 98 height 30
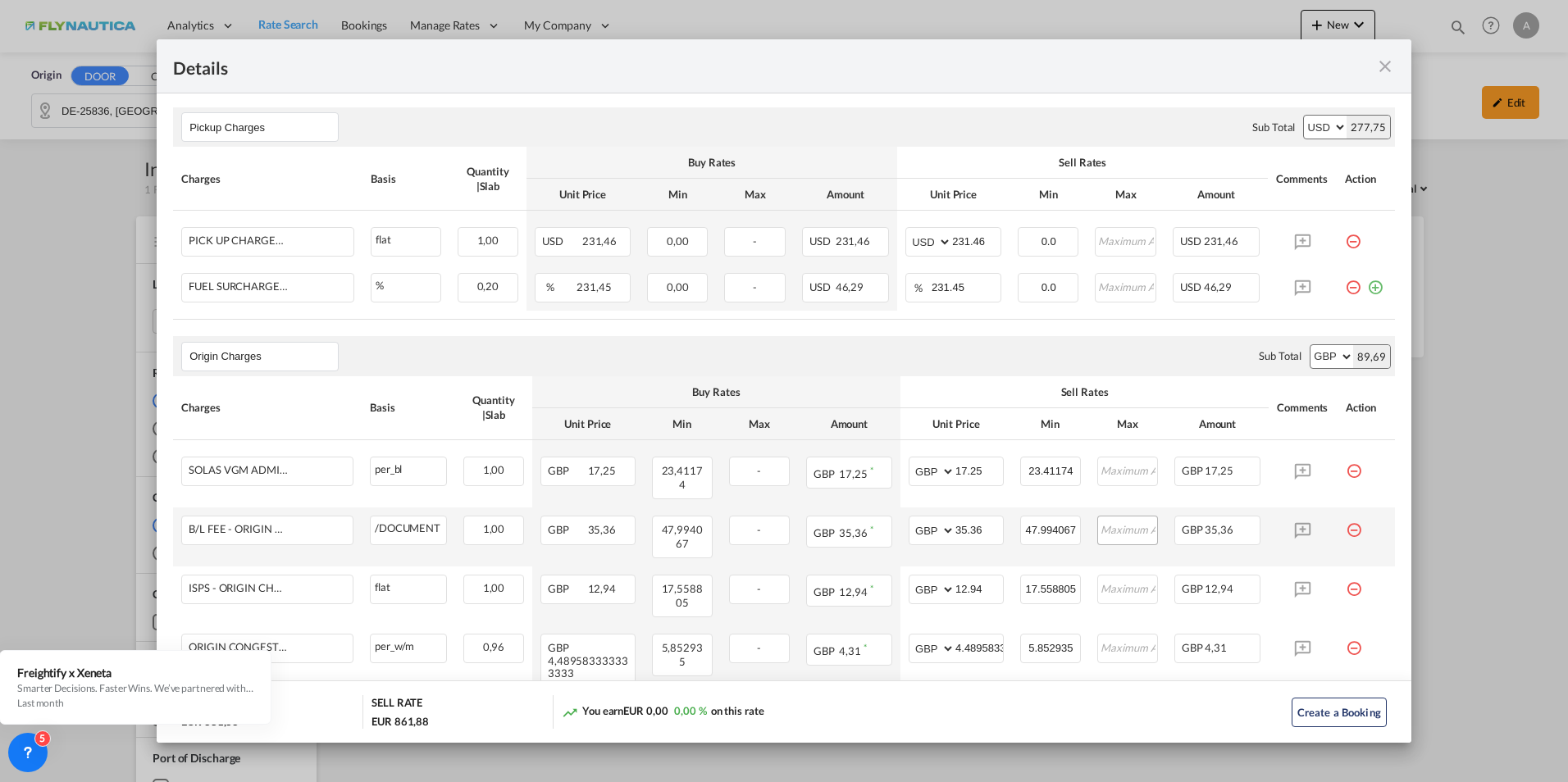
scroll to position [656, 0]
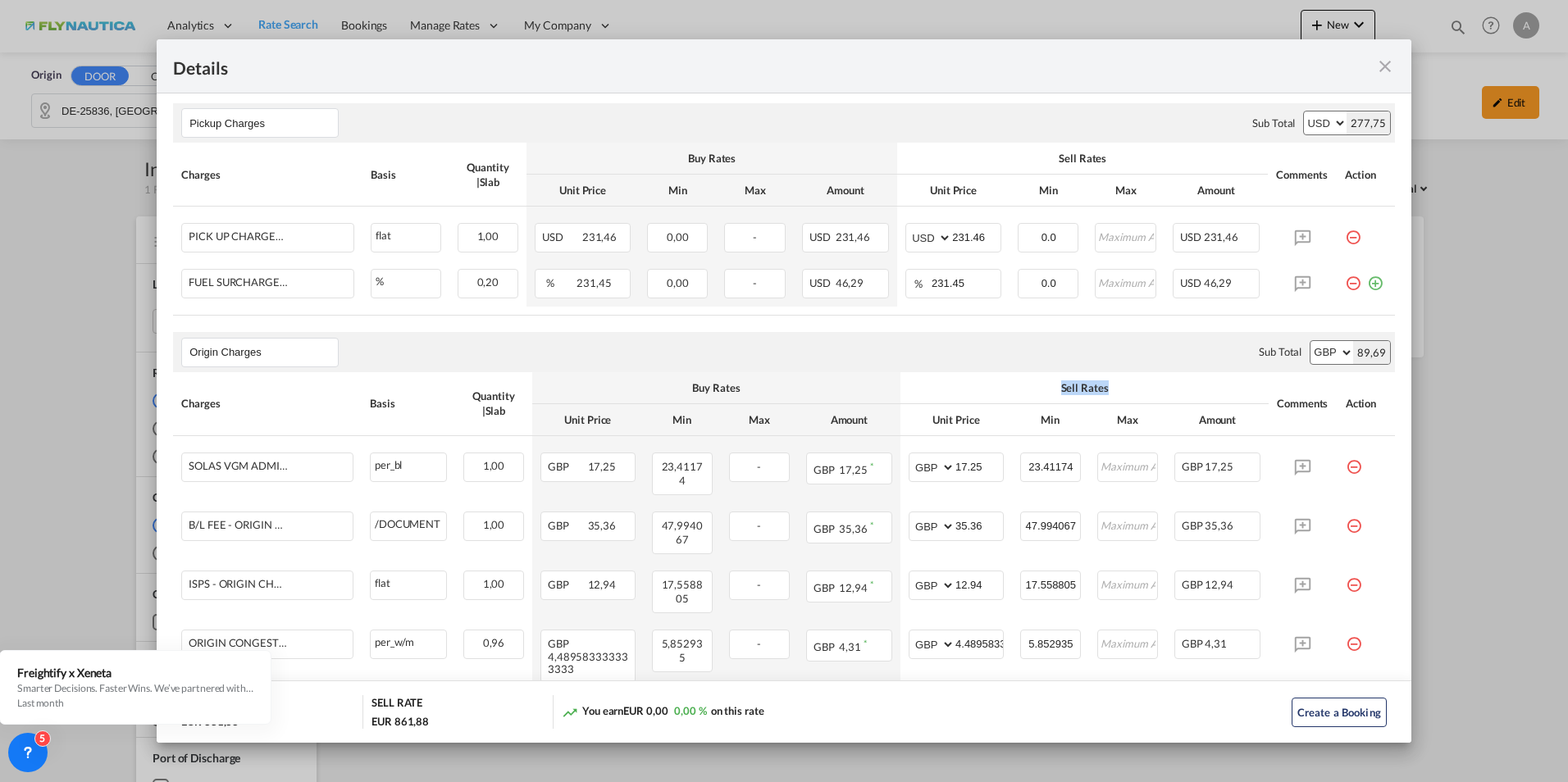
drag, startPoint x: 1043, startPoint y: 385, endPoint x: 1144, endPoint y: 382, distance: 101.0
drag, startPoint x: 676, startPoint y: 399, endPoint x: 825, endPoint y: 399, distance: 149.0
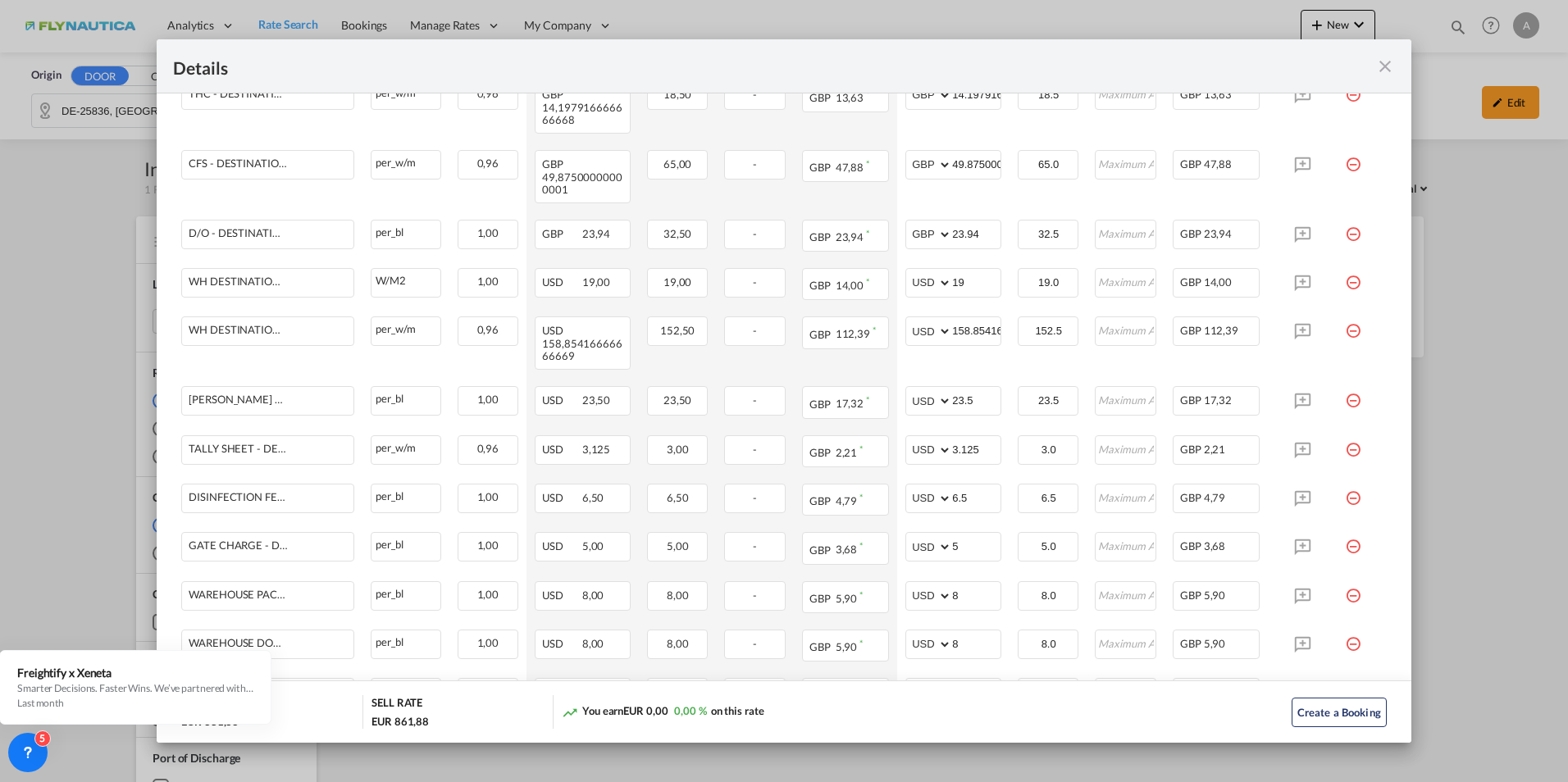
scroll to position [1663, 0]
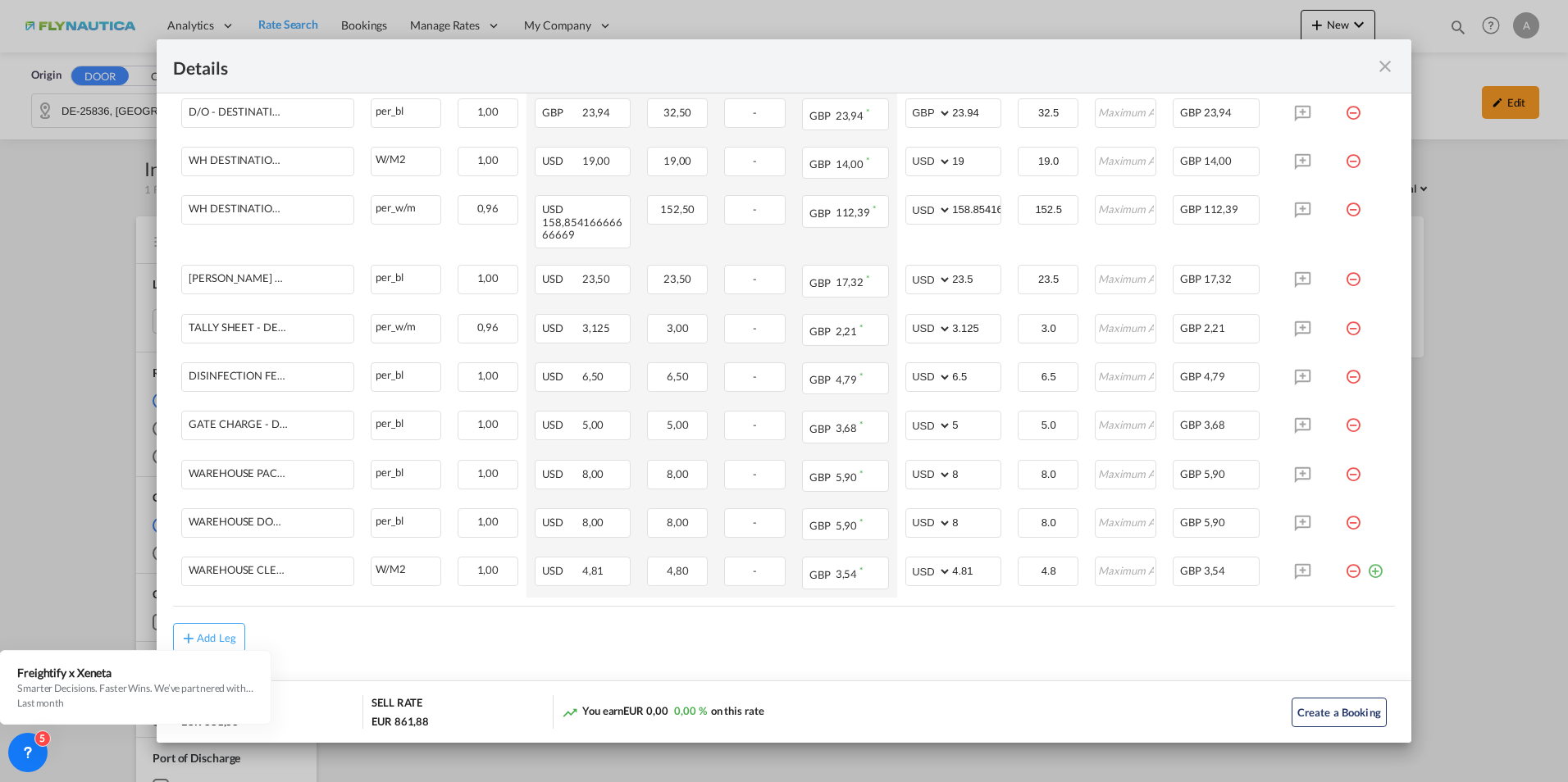
drag, startPoint x: 720, startPoint y: 709, endPoint x: 551, endPoint y: 715, distance: 169.1
click at [551, 601] on div "BUY RATE EUR 861,88 SELL RATE EUR 861,88 You earn EUR 0,00 0,00 % on this rate …" at bounding box center [784, 712] width 1222 height 33
click at [1334, 61] on md-icon "icon-close fg-AAA8AD m-0 cursor" at bounding box center [1385, 66] width 19 height 19
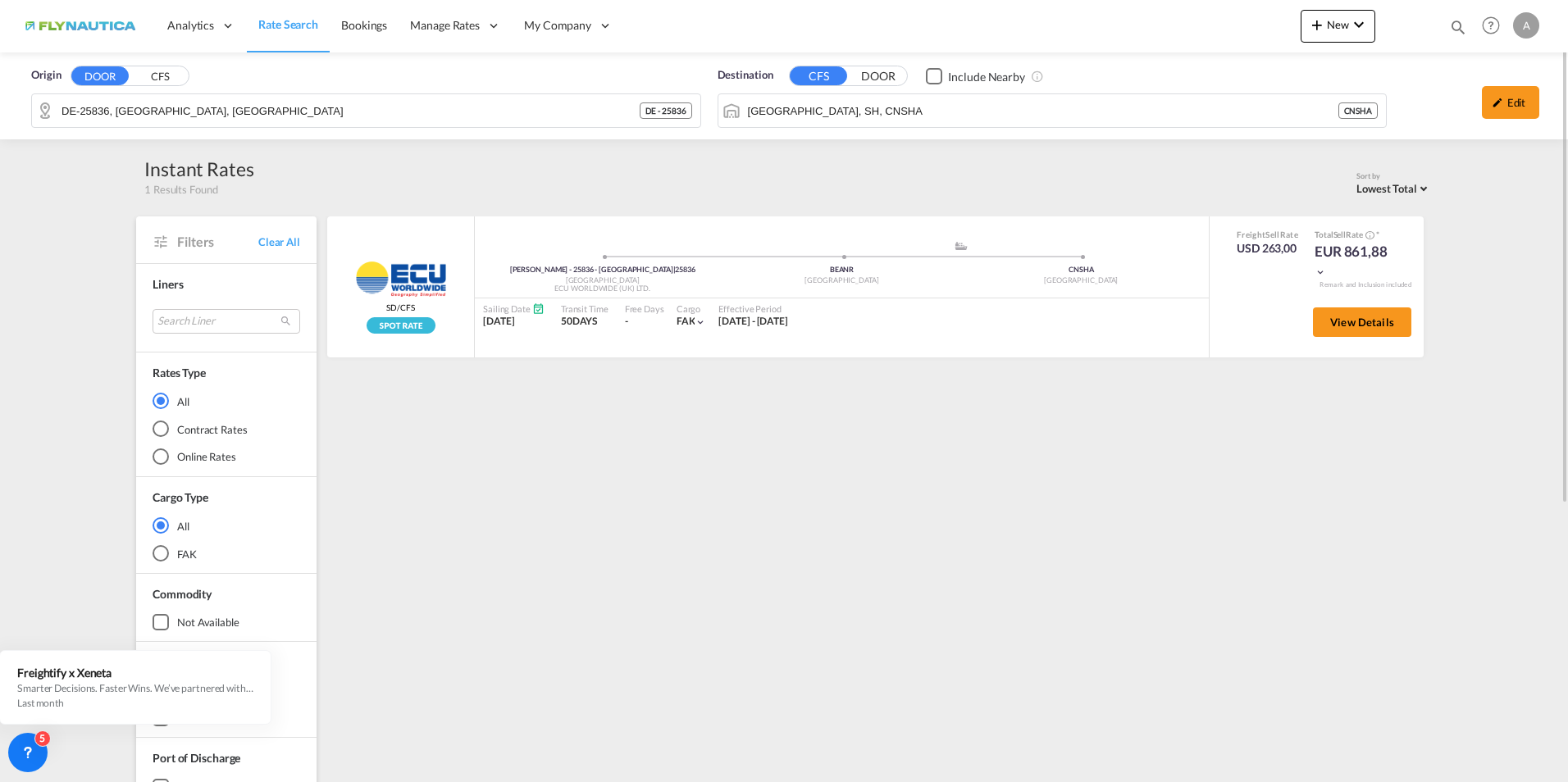
click at [895, 601] on div "ECU WORLDWIDE (UK) LTD. SD/CFS added by you [PERSON_NAME] - 25836 - [GEOGRAPHIC…" at bounding box center [878, 708] width 1107 height 984
click at [921, 601] on div "ECU WORLDWIDE (UK) LTD. SD/CFS added by you [PERSON_NAME] - 25836 - [GEOGRAPHIC…" at bounding box center [878, 708] width 1107 height 984
click at [1334, 305] on div "View Details" at bounding box center [1355, 325] width 111 height 46
click at [1334, 321] on span "View Details" at bounding box center [1362, 322] width 64 height 13
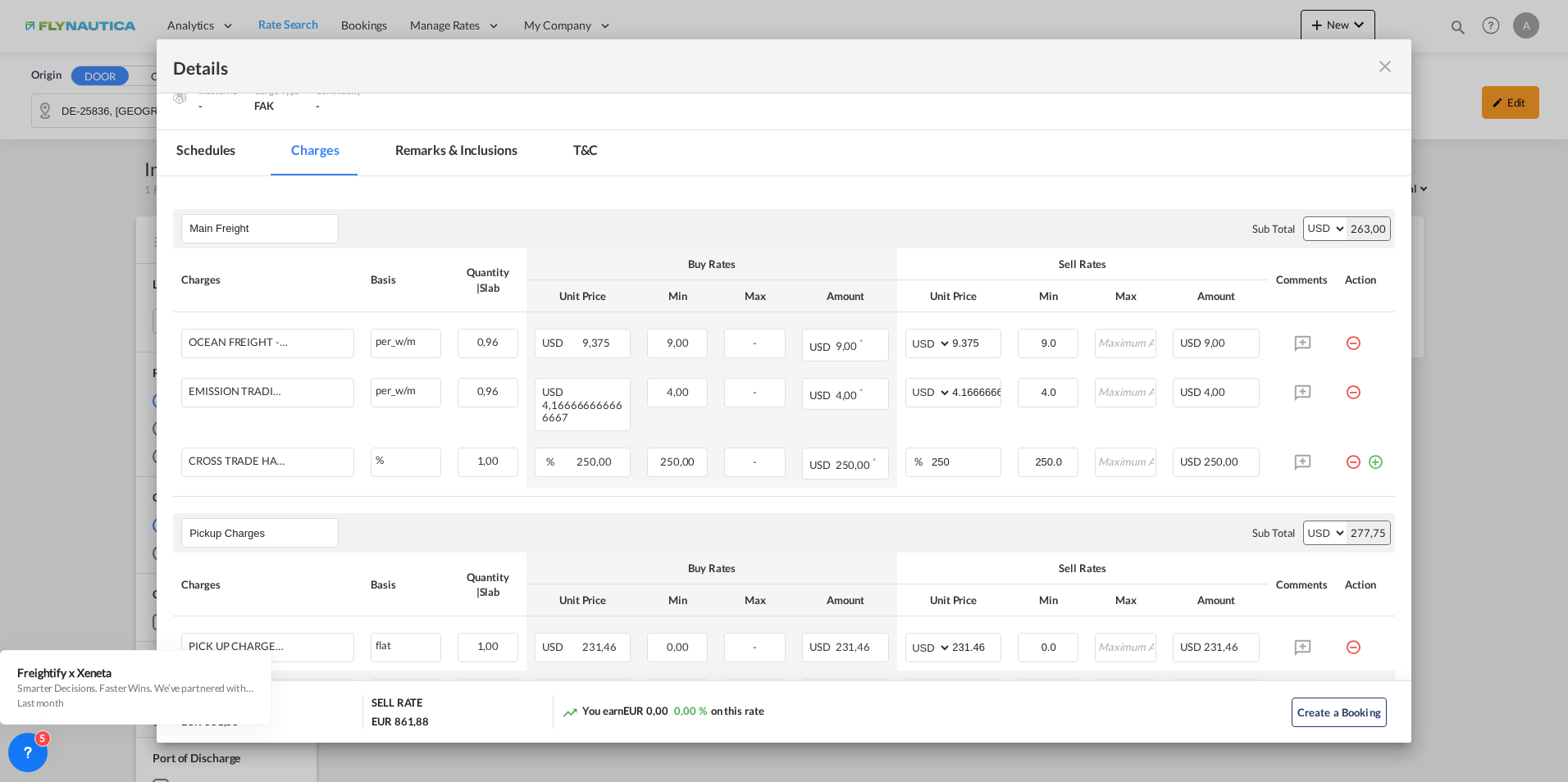
scroll to position [328, 0]
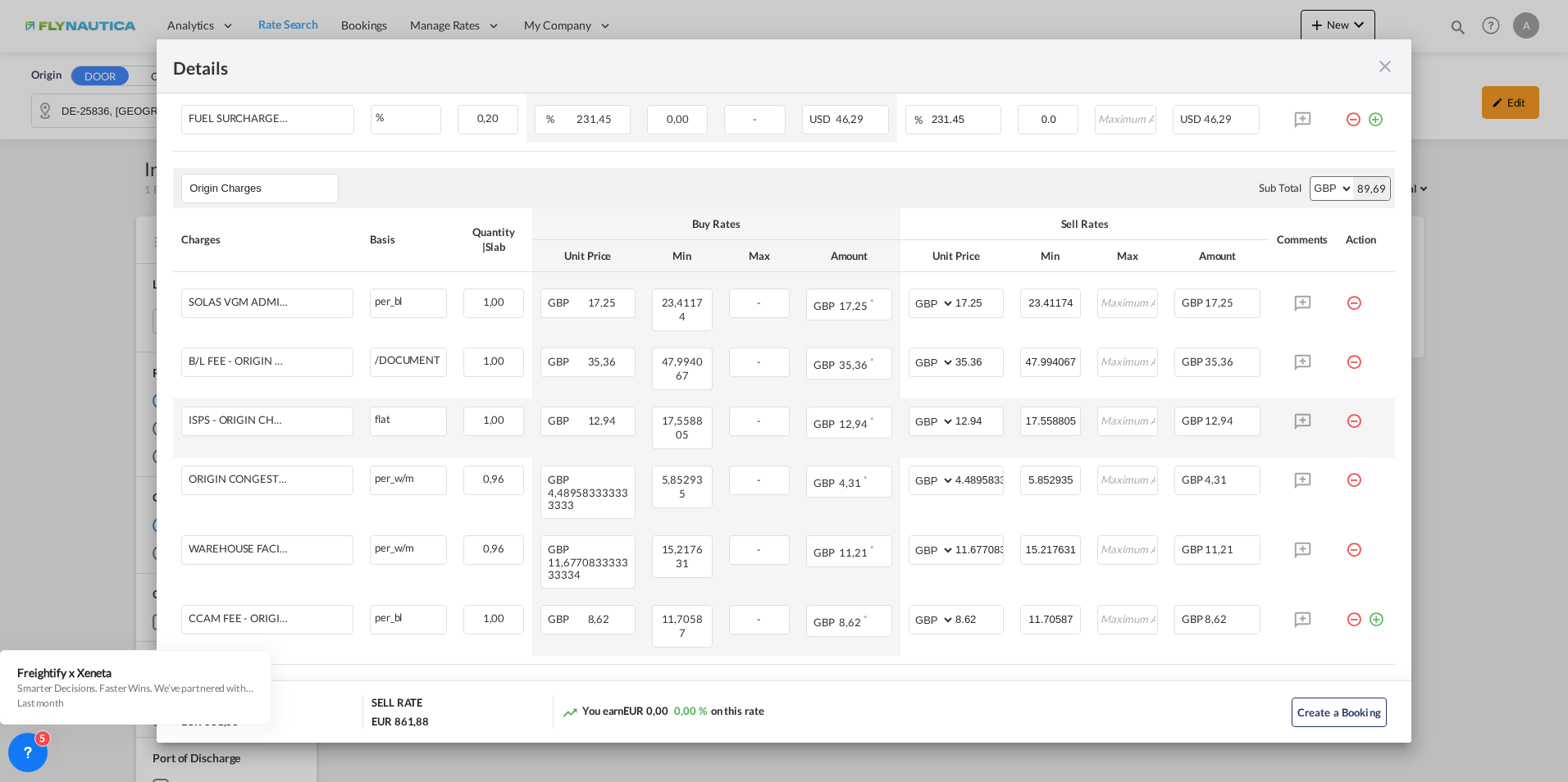
scroll to position [902, 0]
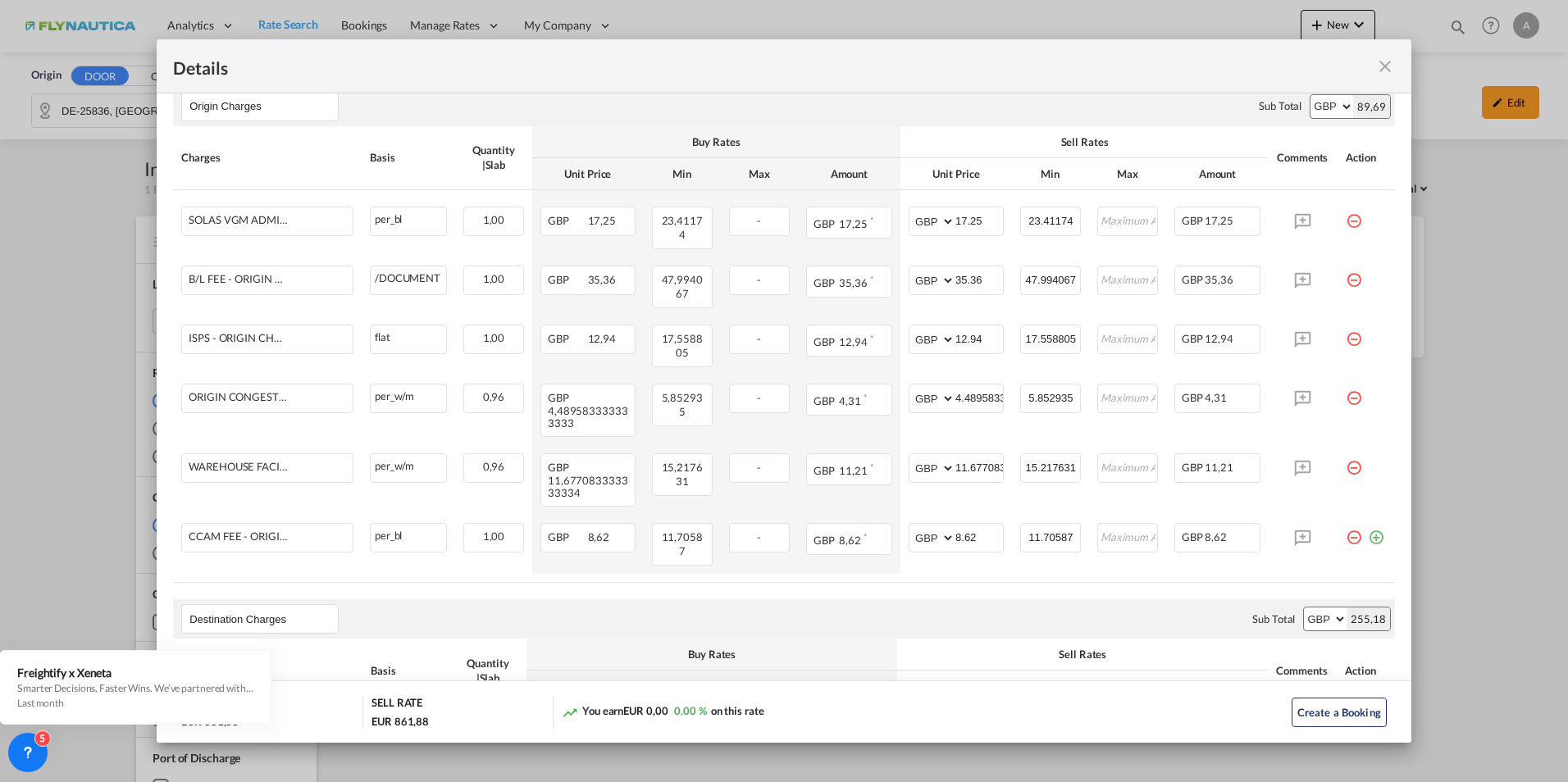
click at [1334, 415] on div "Details Pickup Door [PERSON_NAME] - 25836 - [GEOGRAPHIC_DATA], [GEOGRAPHIC_DATA…" at bounding box center [784, 391] width 1568 height 782
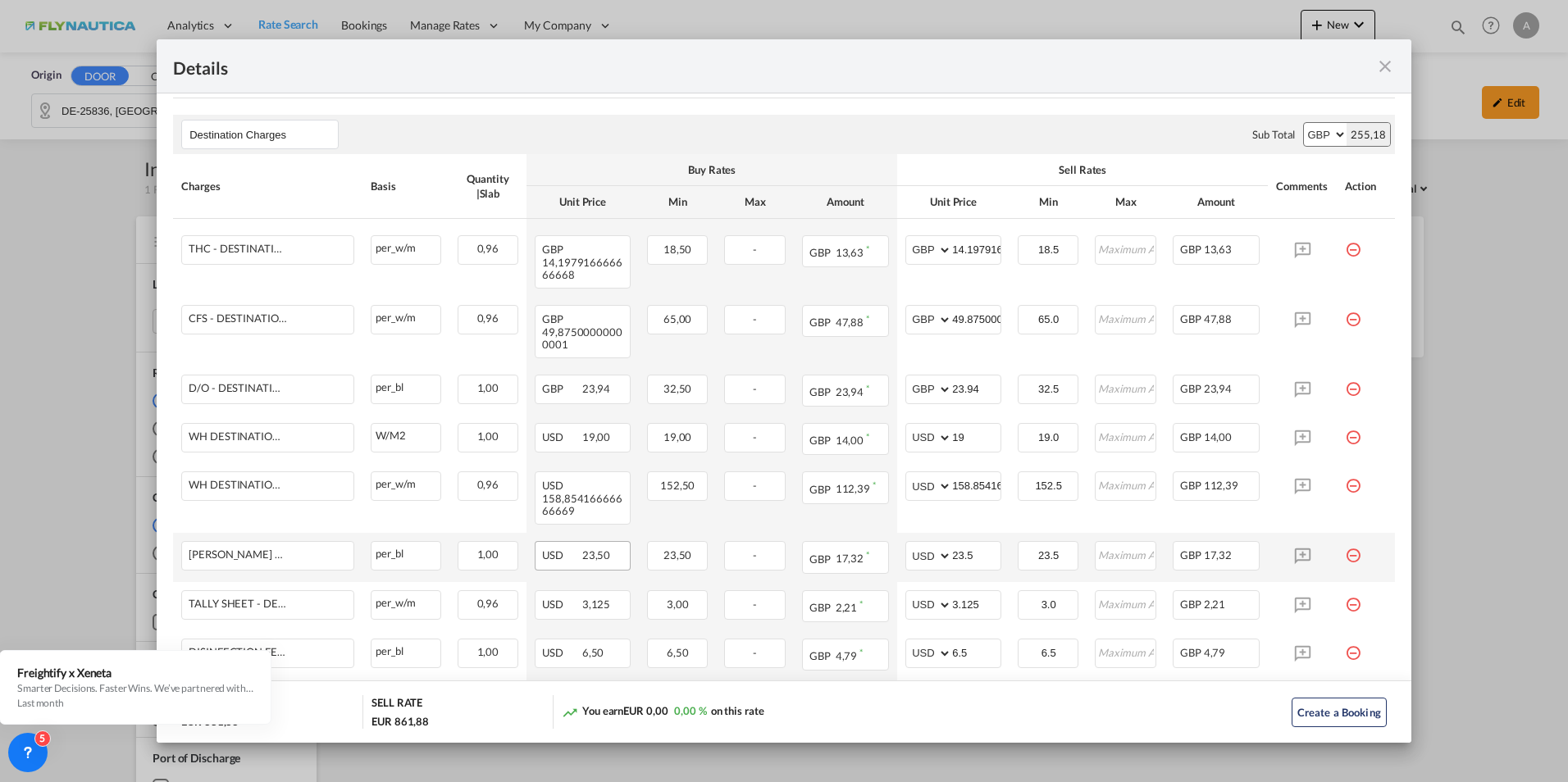
scroll to position [1393, 0]
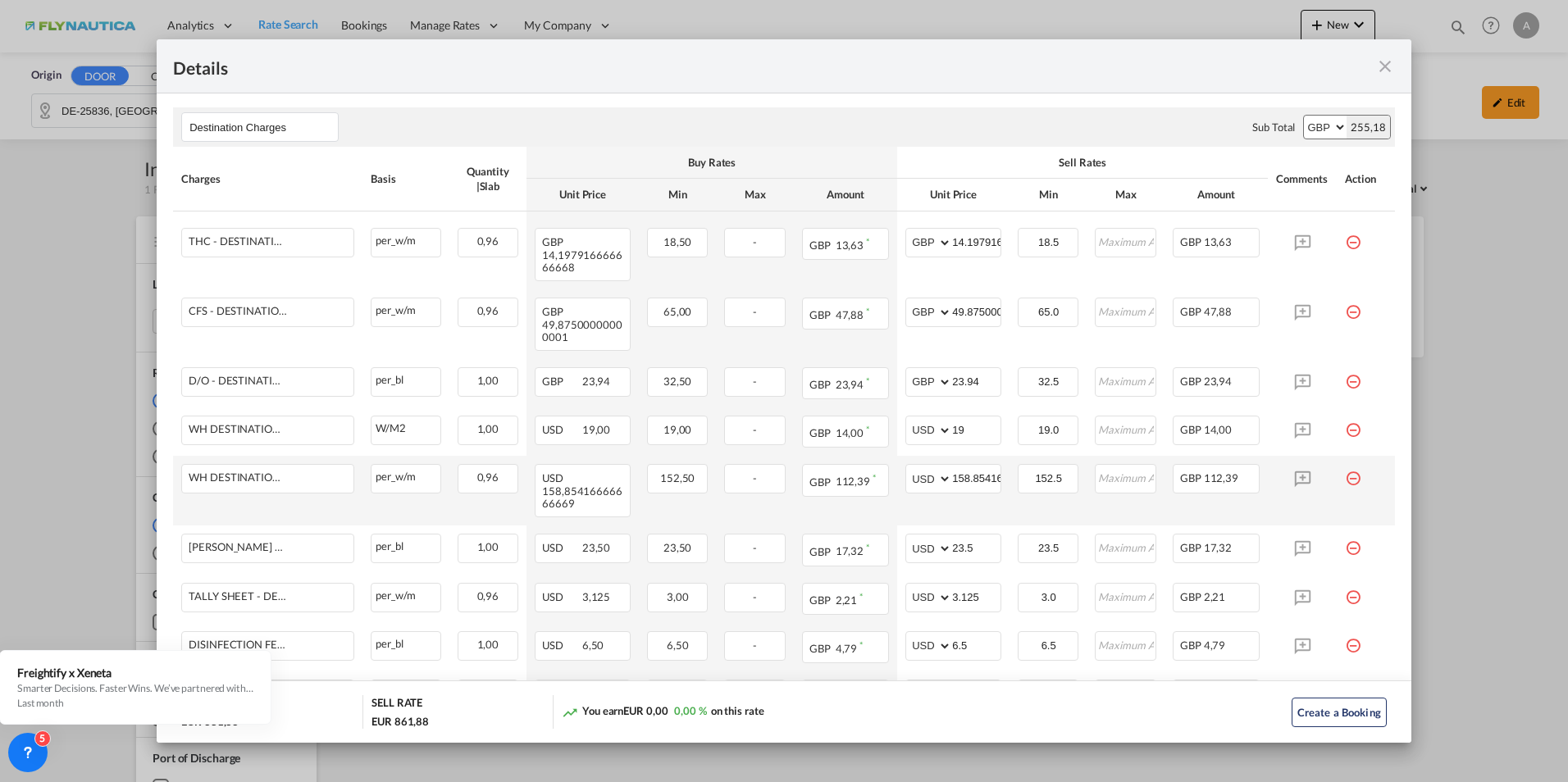
click at [349, 493] on td "WH DESTINATION IN AND OUT - DESTINATION CHARGES Please Enter Already Exists" at bounding box center [268, 491] width 190 height 70
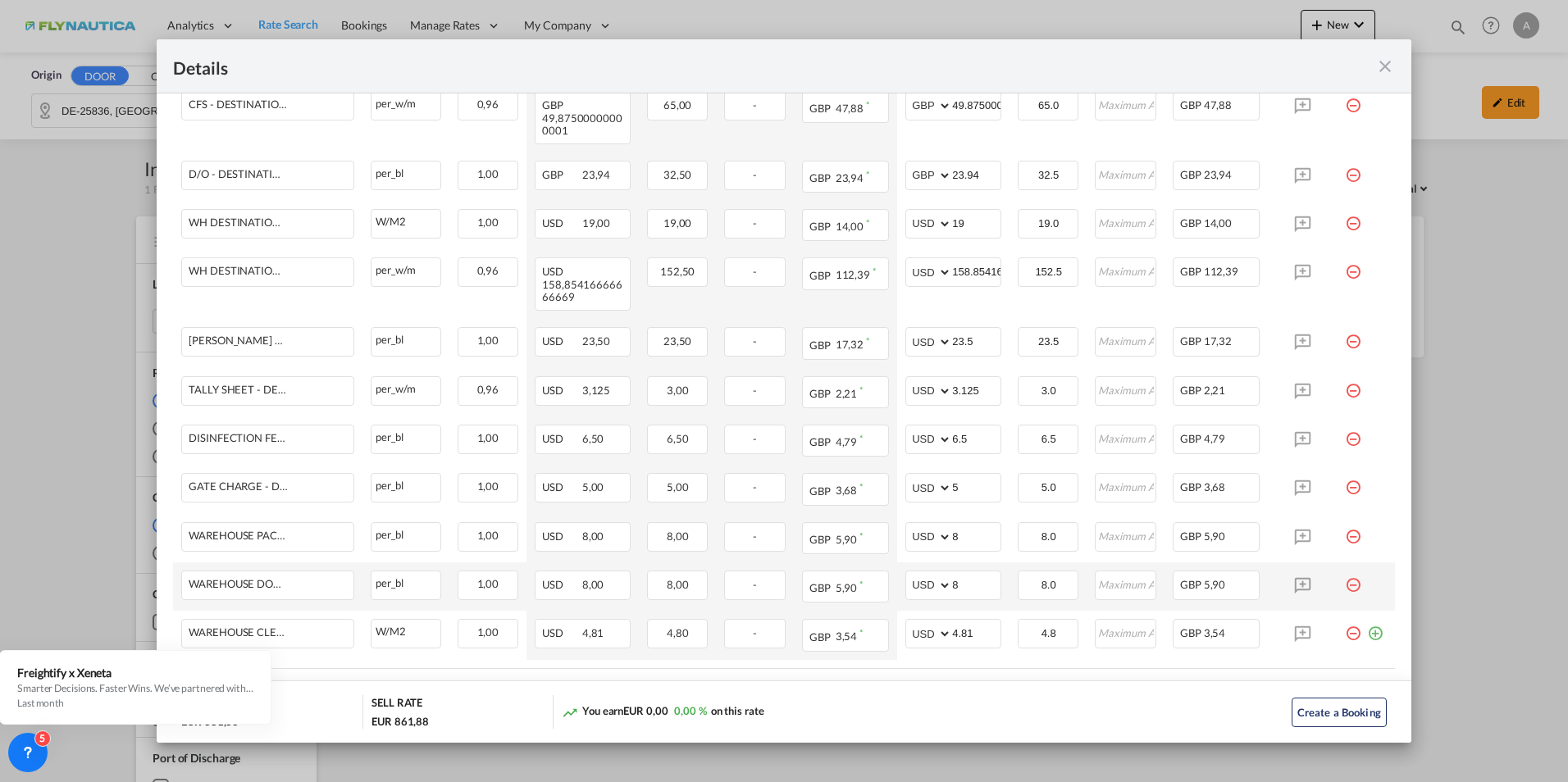
scroll to position [1663, 0]
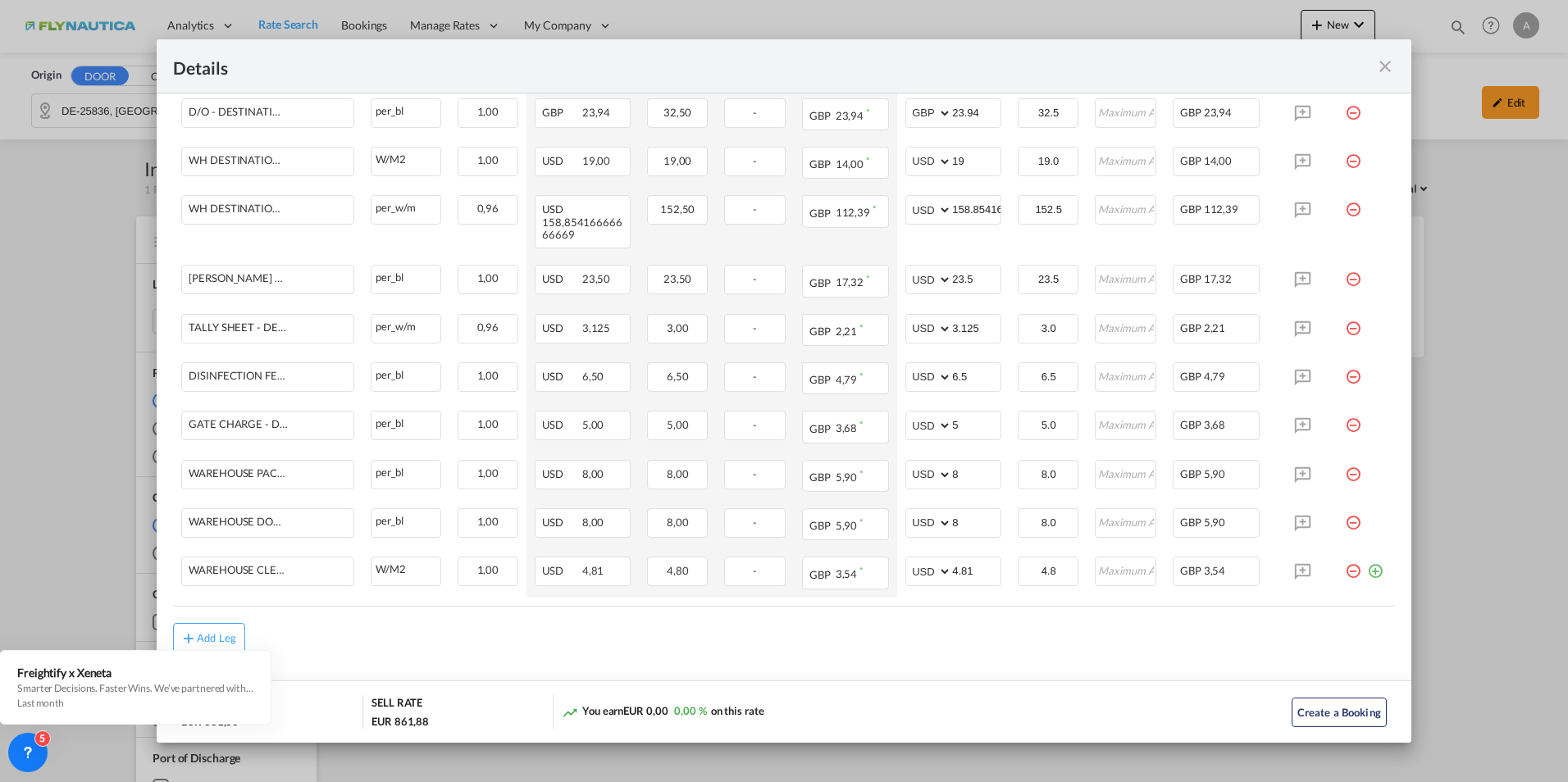
click at [1334, 71] on md-icon "icon-close fg-AAA8AD m-0 cursor" at bounding box center [1385, 66] width 19 height 19
